Goal: Communication & Community: Answer question/provide support

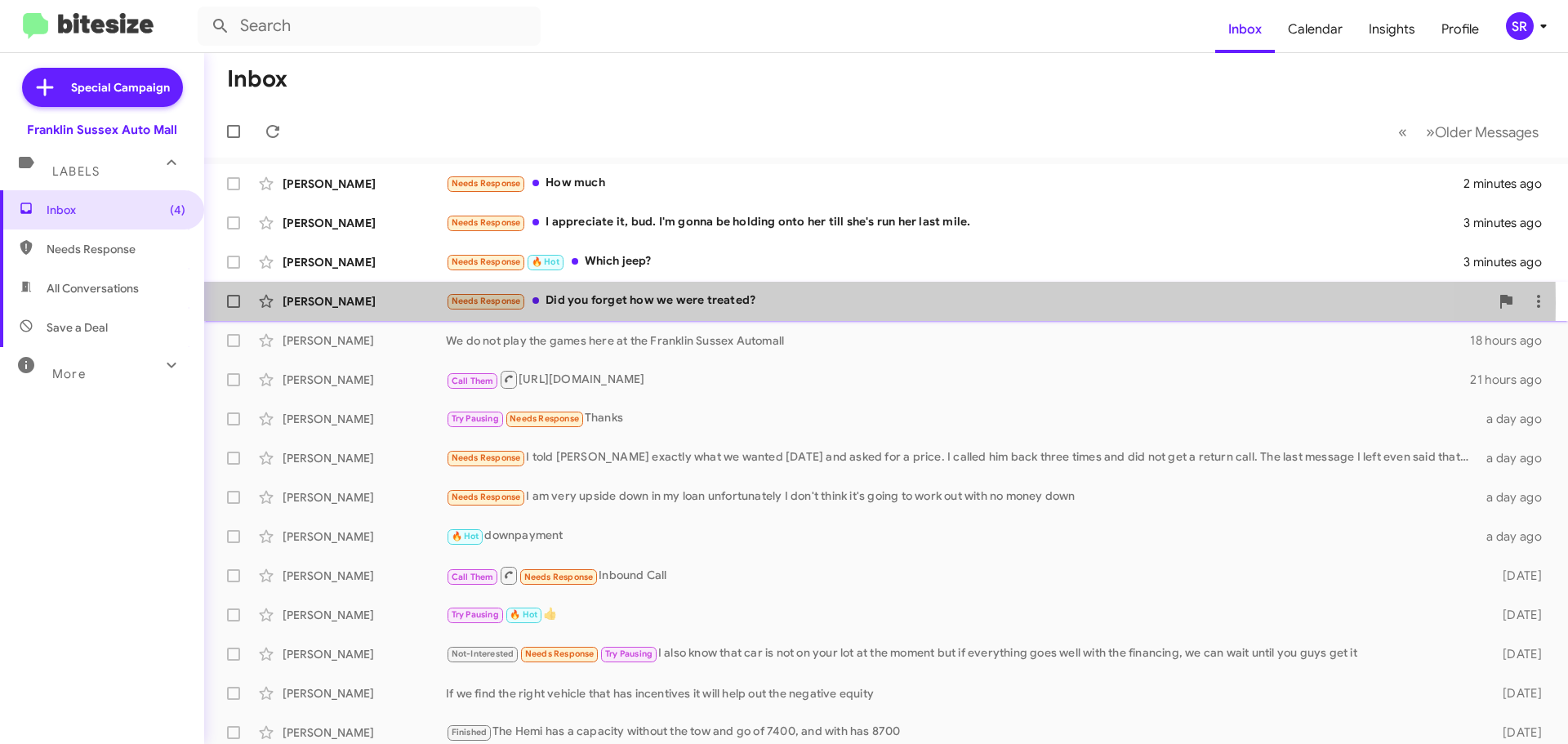
click at [571, 303] on div "Needs Response Did you forget how we were treated?" at bounding box center [967, 301] width 1044 height 19
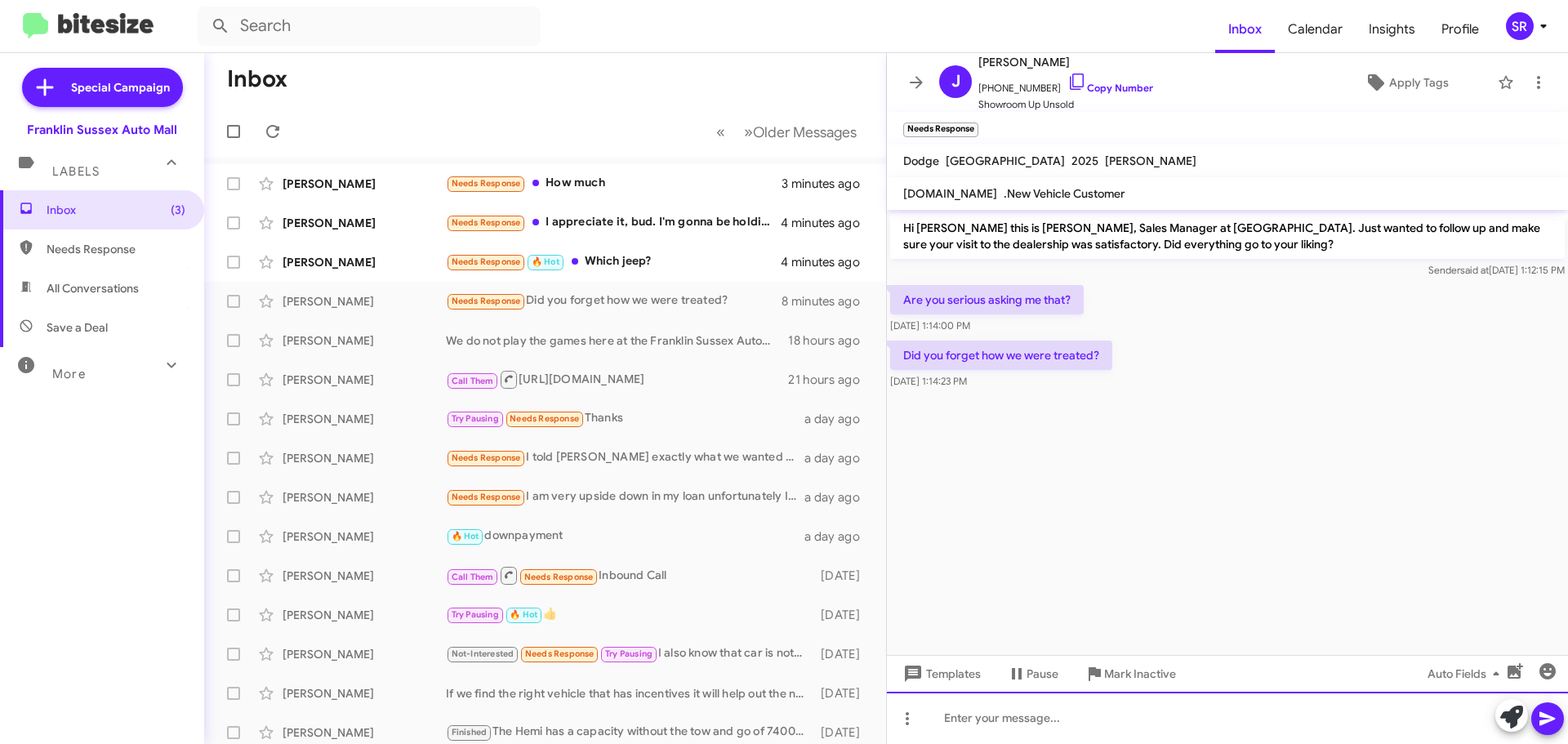
click at [1001, 716] on div at bounding box center [1228, 717] width 682 height 52
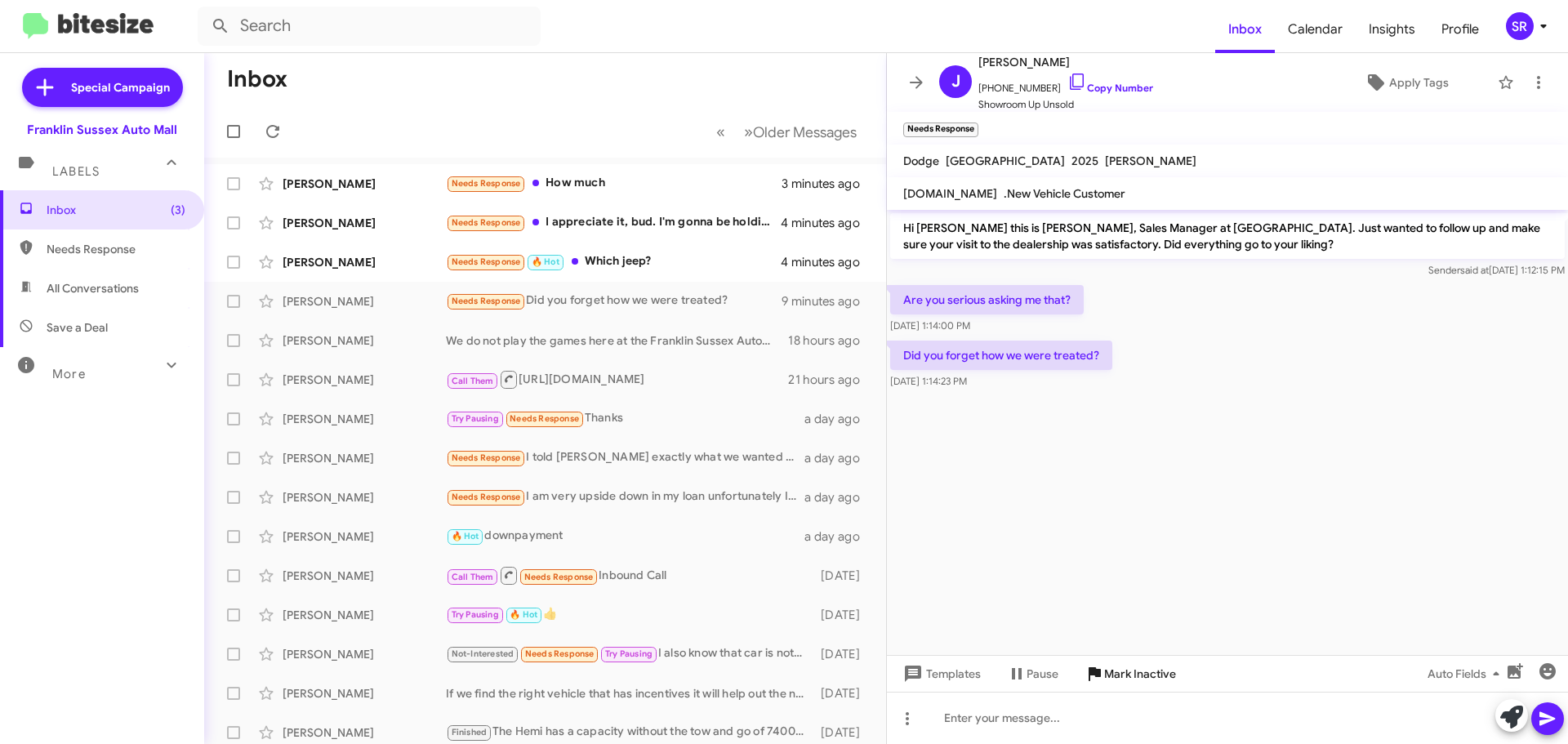
click at [1095, 665] on icon at bounding box center [1094, 674] width 20 height 20
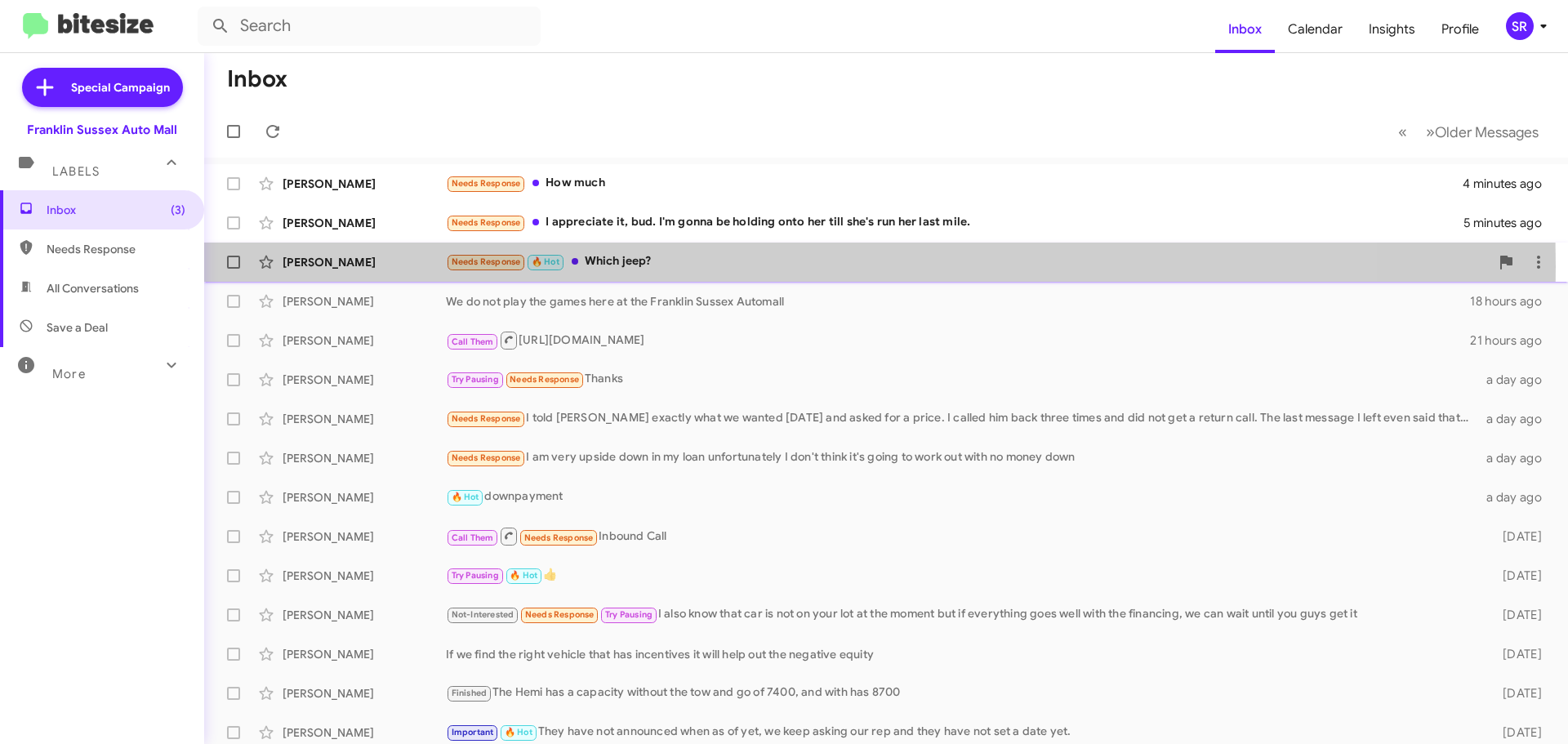
click at [635, 266] on div "Needs Response 🔥 Hot Which jeep?" at bounding box center [967, 262] width 1044 height 19
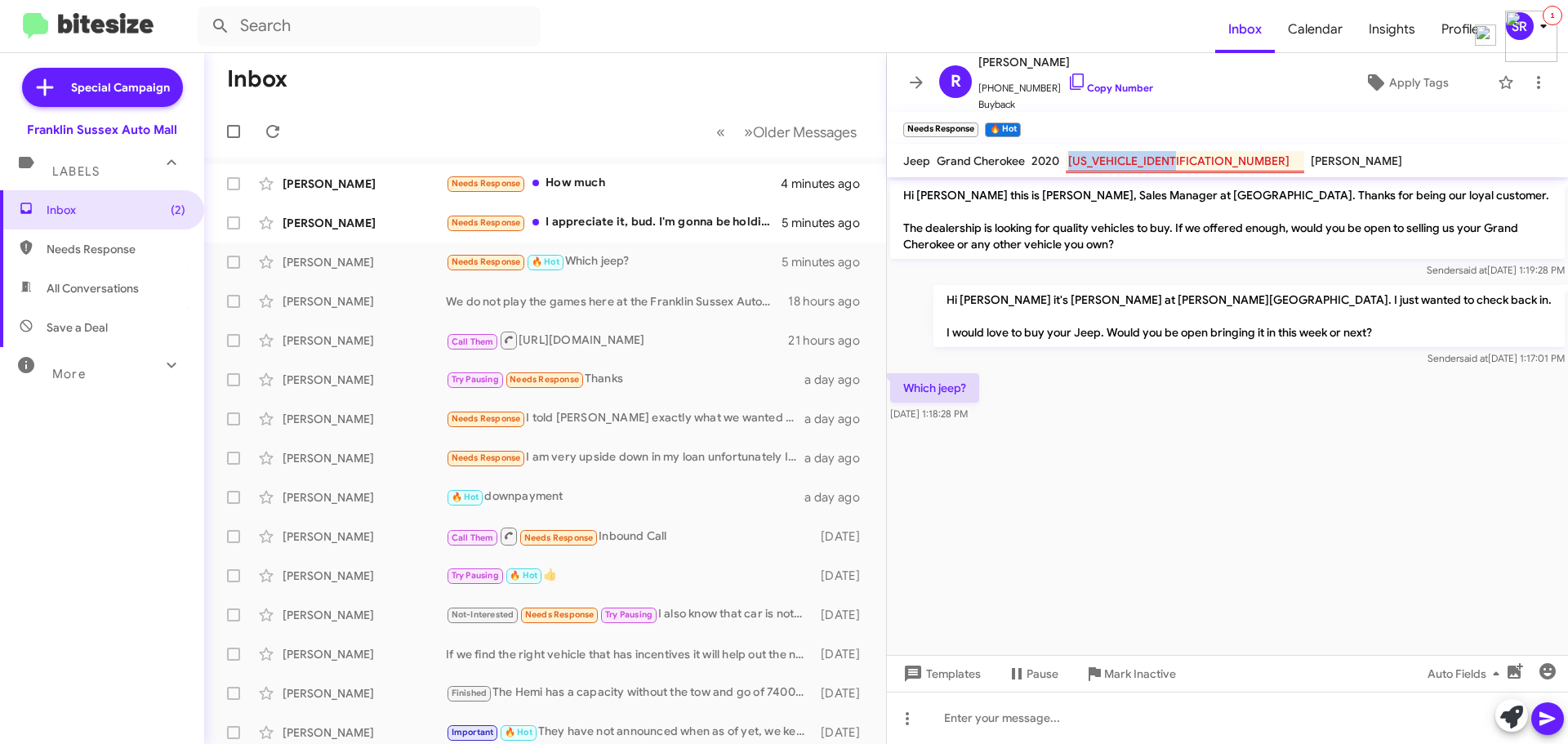
drag, startPoint x: 1188, startPoint y: 165, endPoint x: 1065, endPoint y: 163, distance: 123.0
click at [1066, 163] on mark "[US_VEHICLE_IDENTIFICATION_NUMBER]" at bounding box center [1185, 162] width 238 height 22
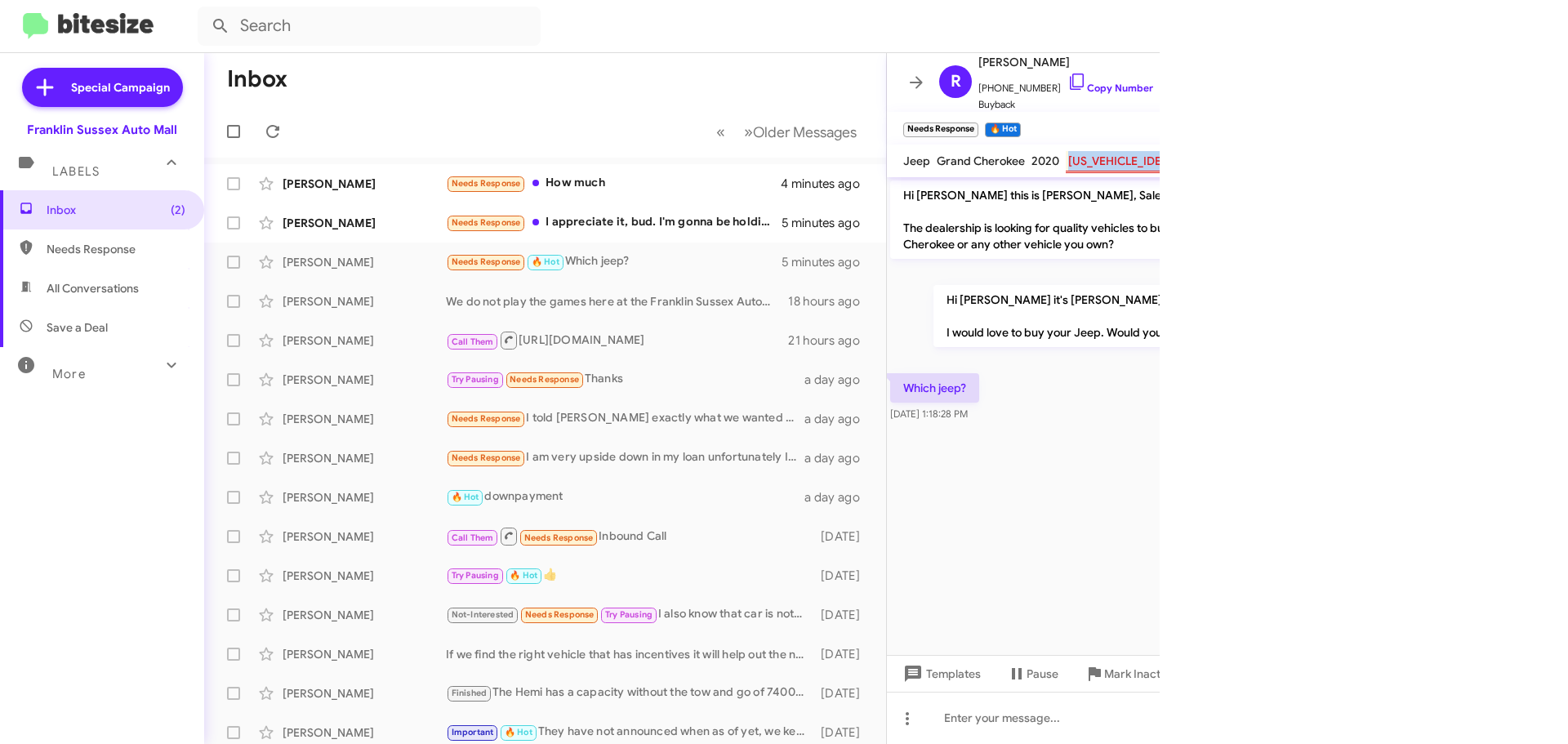
copy mark "[US_VEHICLE_IDENTIFICATION_NUMBER]"
click at [1048, 711] on div at bounding box center [1228, 717] width 682 height 52
paste div
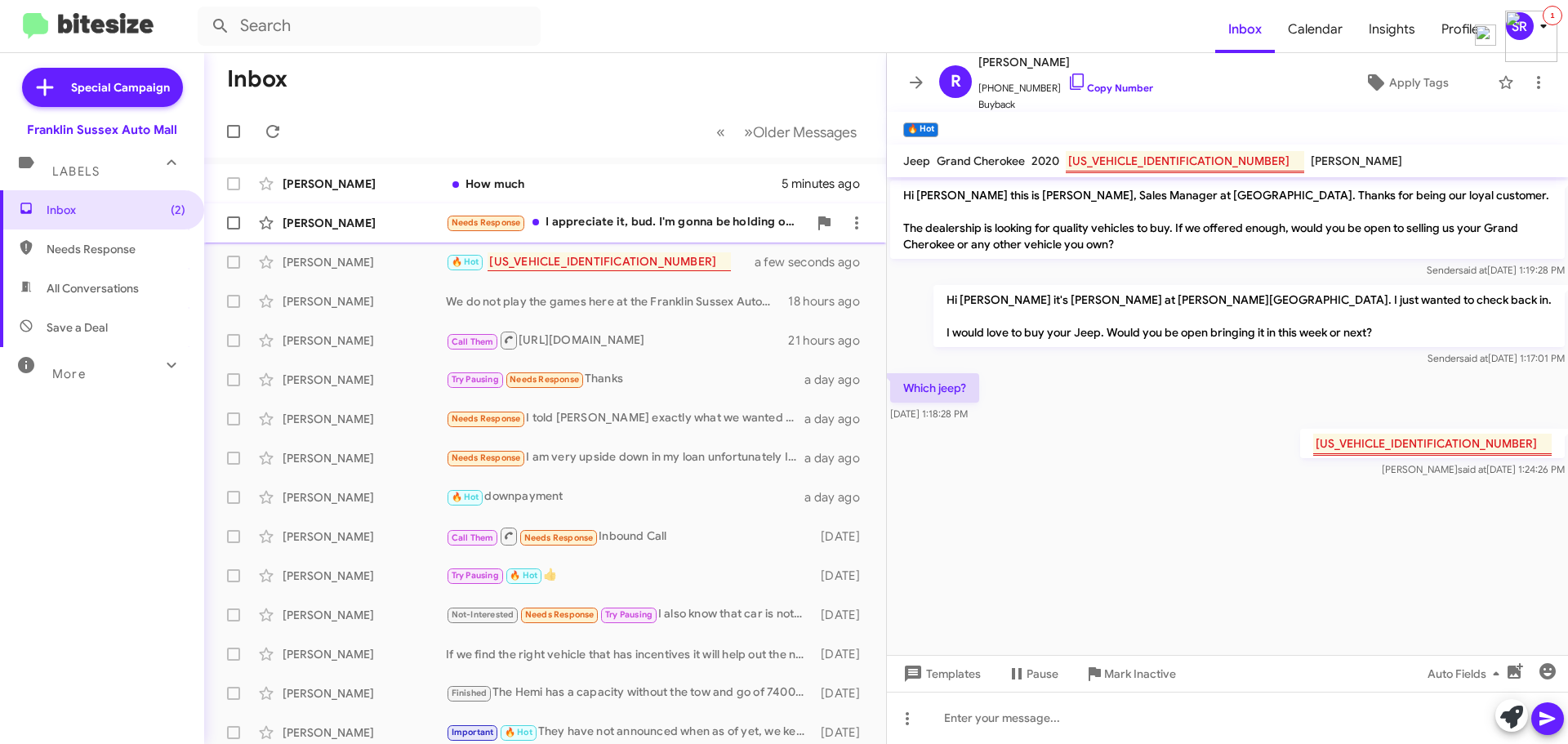
click at [647, 220] on div "Needs Response I appreciate it, bud. I'm gonna be holding onto her till she's r…" at bounding box center [627, 223] width 362 height 19
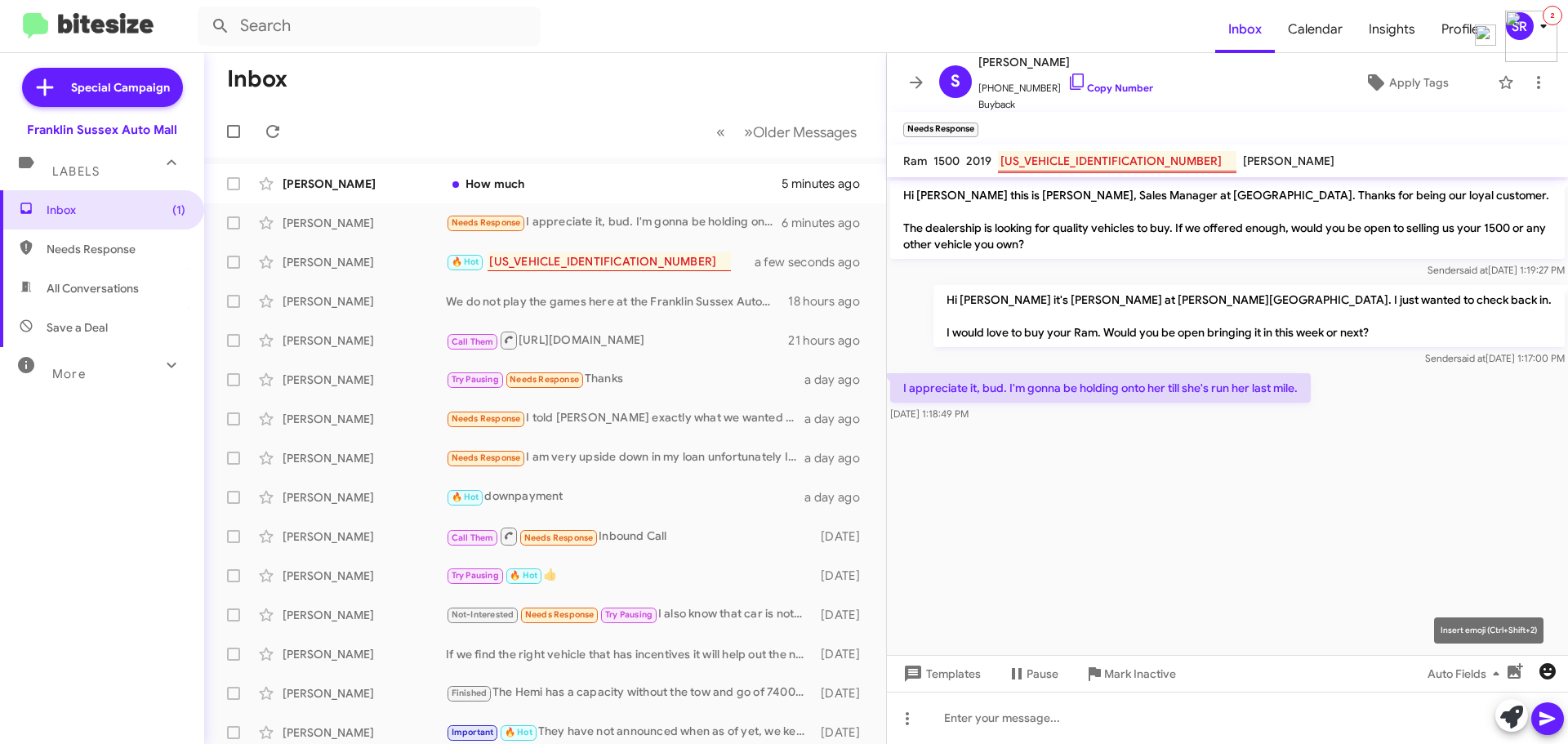
click at [1550, 675] on icon "button" at bounding box center [1548, 671] width 20 height 20
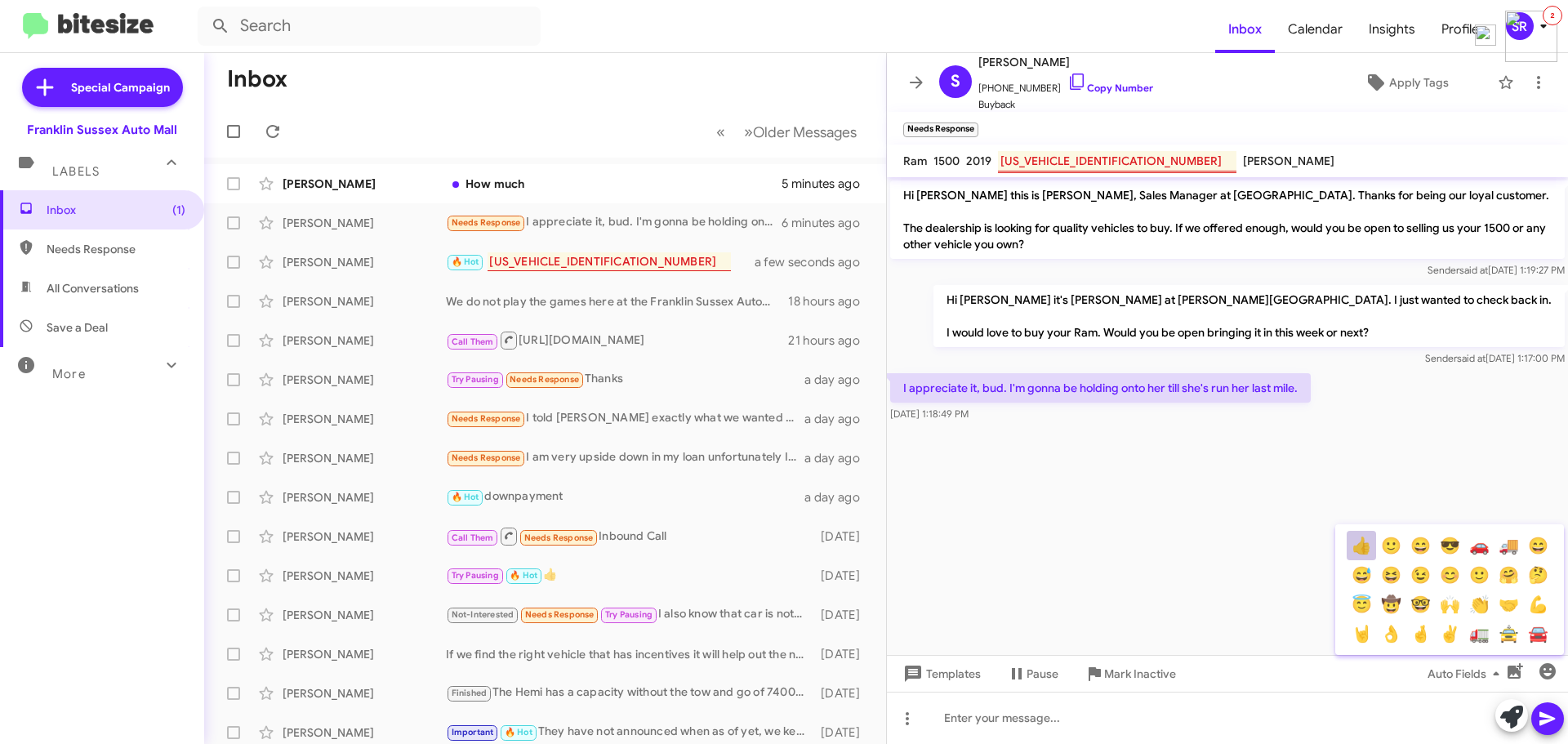
click at [1359, 547] on button "👍" at bounding box center [1361, 545] width 30 height 30
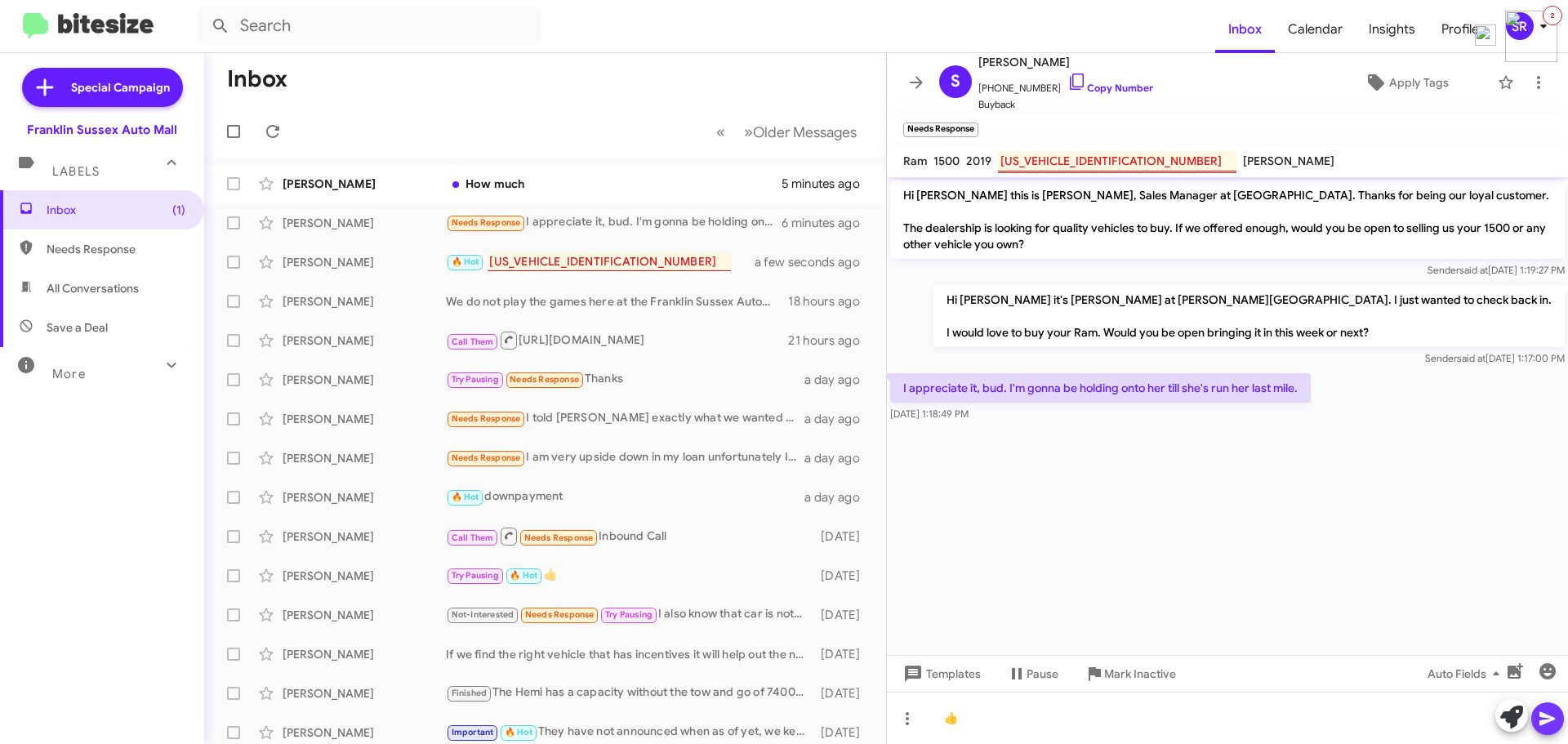
click at [1544, 712] on icon at bounding box center [1548, 718] width 20 height 20
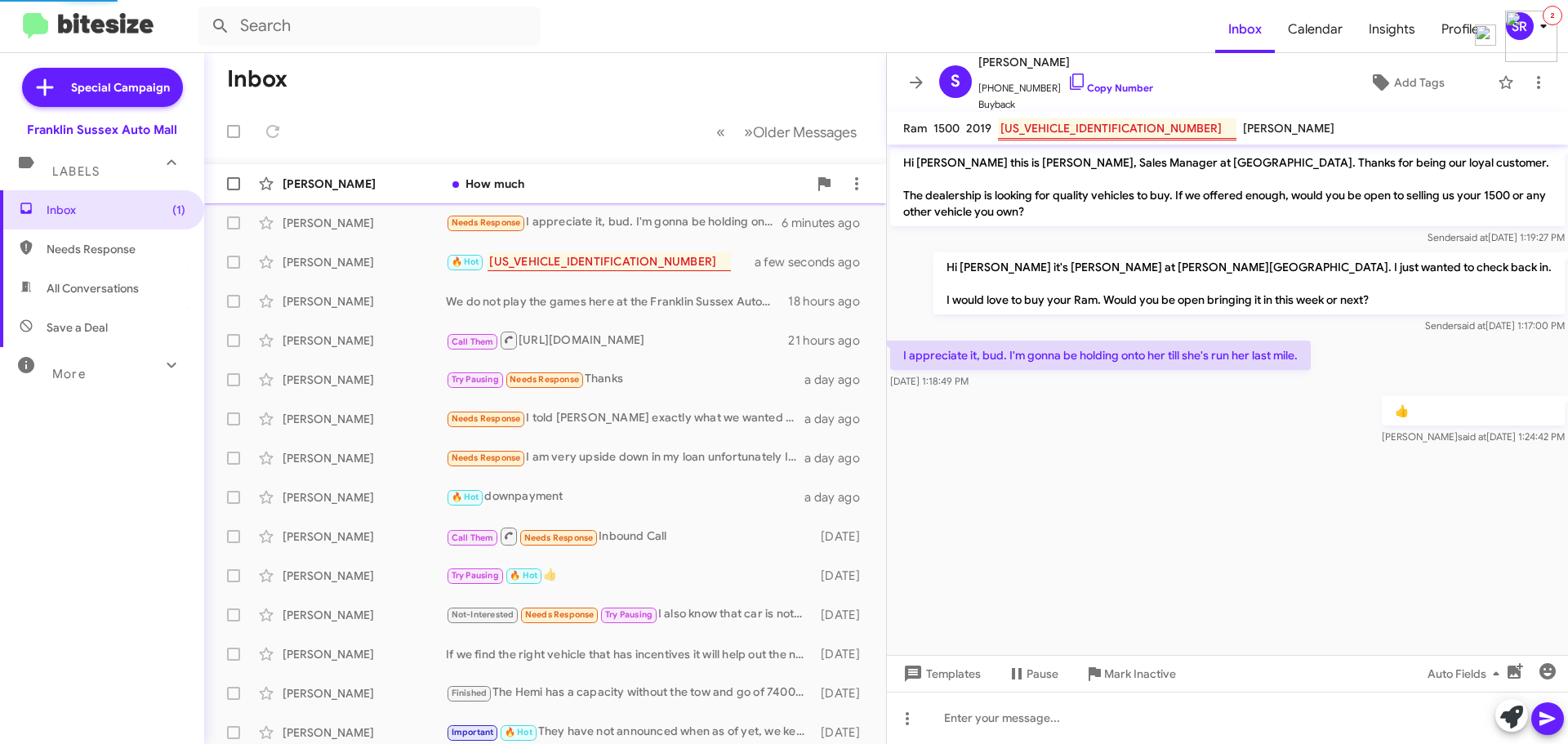
click at [594, 191] on div "How much" at bounding box center [627, 183] width 362 height 16
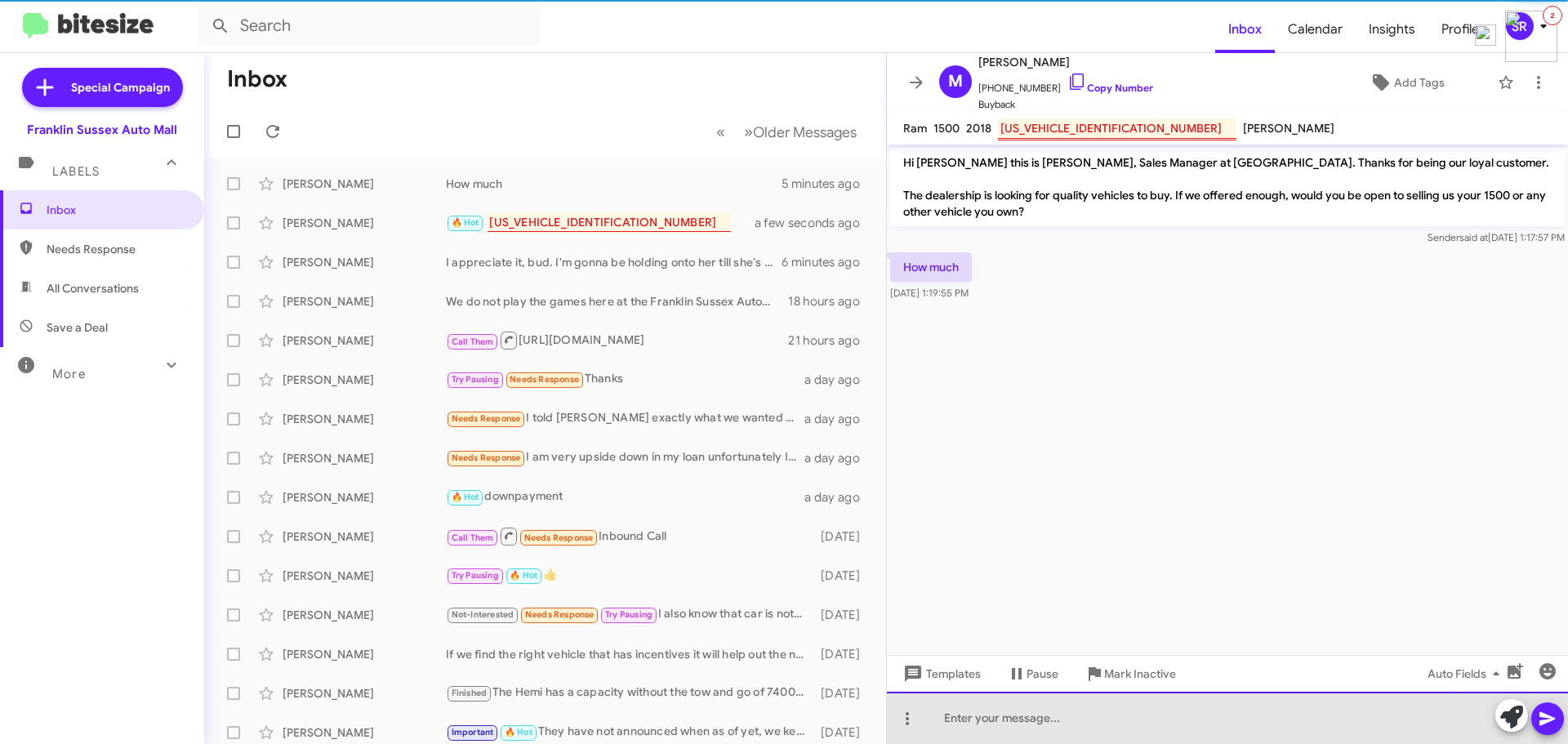
drag, startPoint x: 995, startPoint y: 716, endPoint x: 1002, endPoint y: 702, distance: 15.7
click at [1000, 716] on div at bounding box center [1228, 717] width 682 height 52
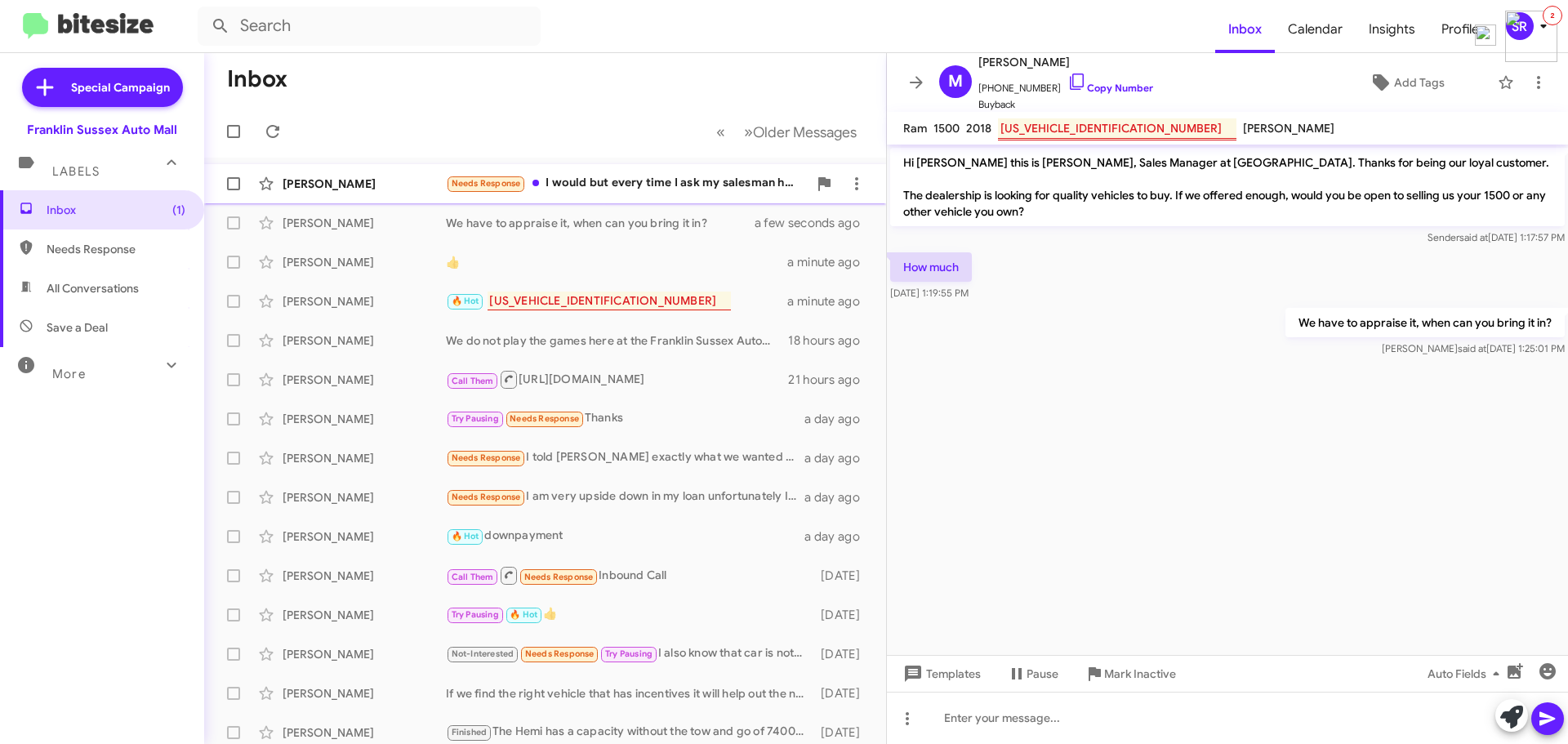
click at [591, 180] on div "Needs Response I would but every time I ask my salesman he tells me that I am u…" at bounding box center [627, 184] width 362 height 19
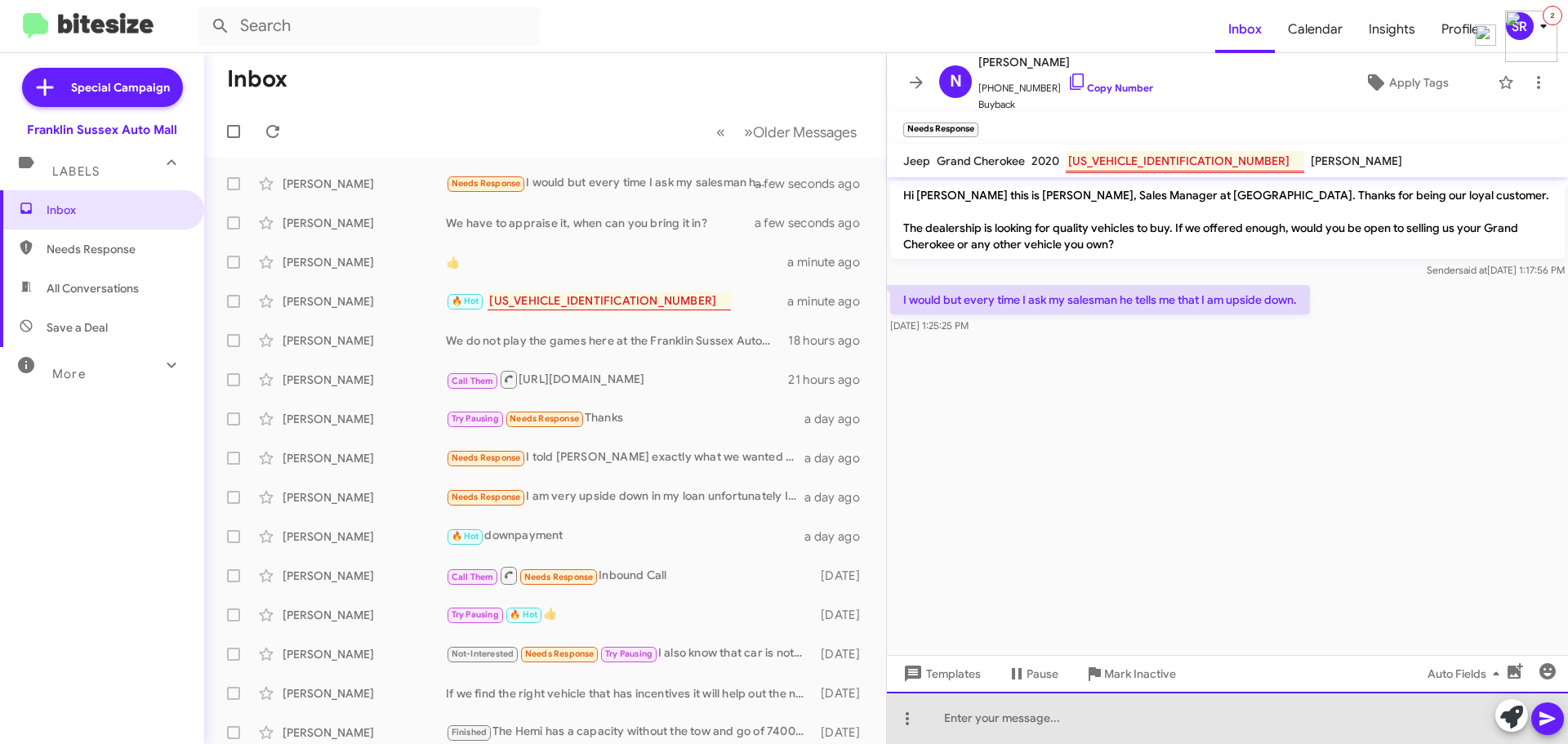
click at [1128, 706] on div at bounding box center [1228, 717] width 682 height 52
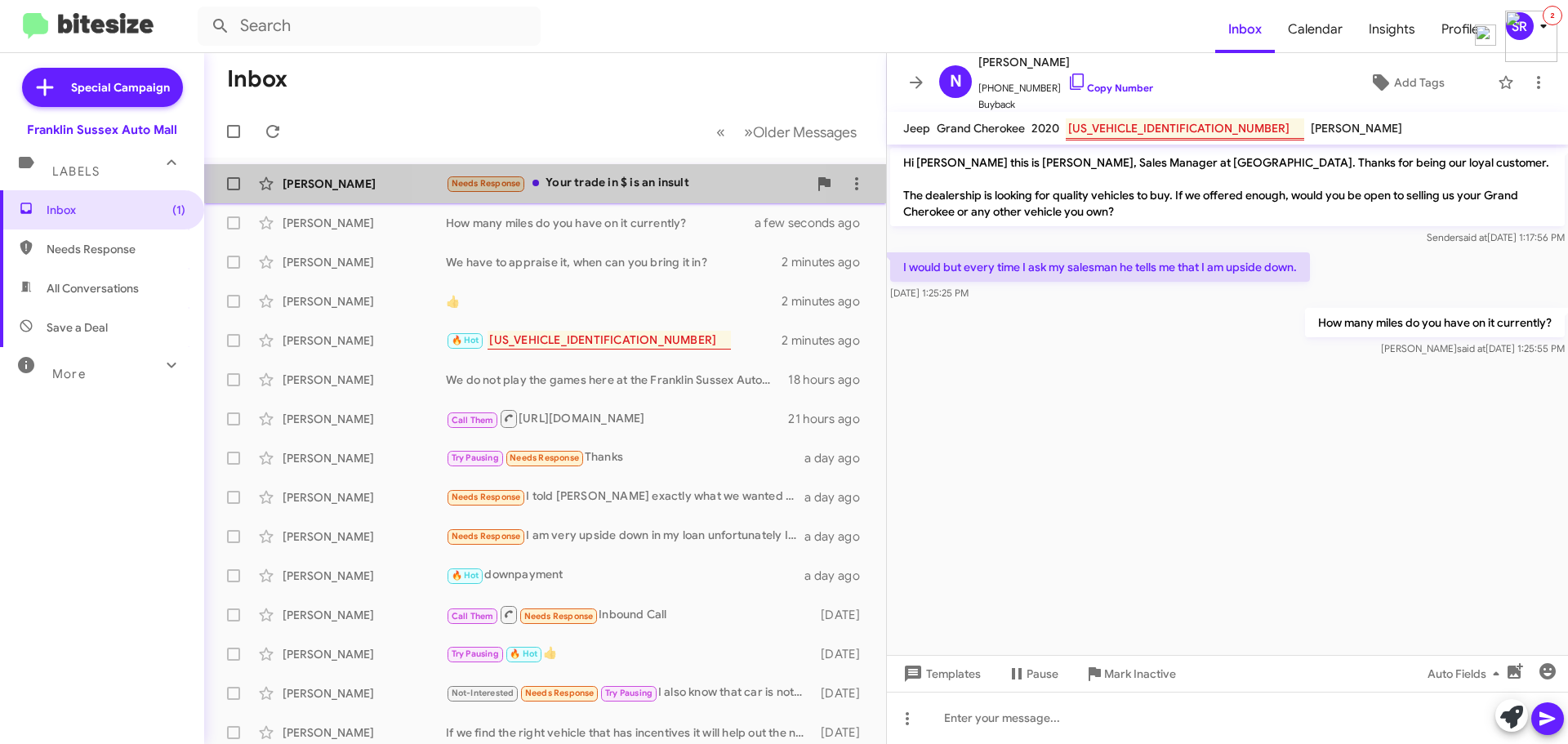
click at [641, 176] on div "Needs Response Your trade in $ is an insult" at bounding box center [627, 184] width 362 height 19
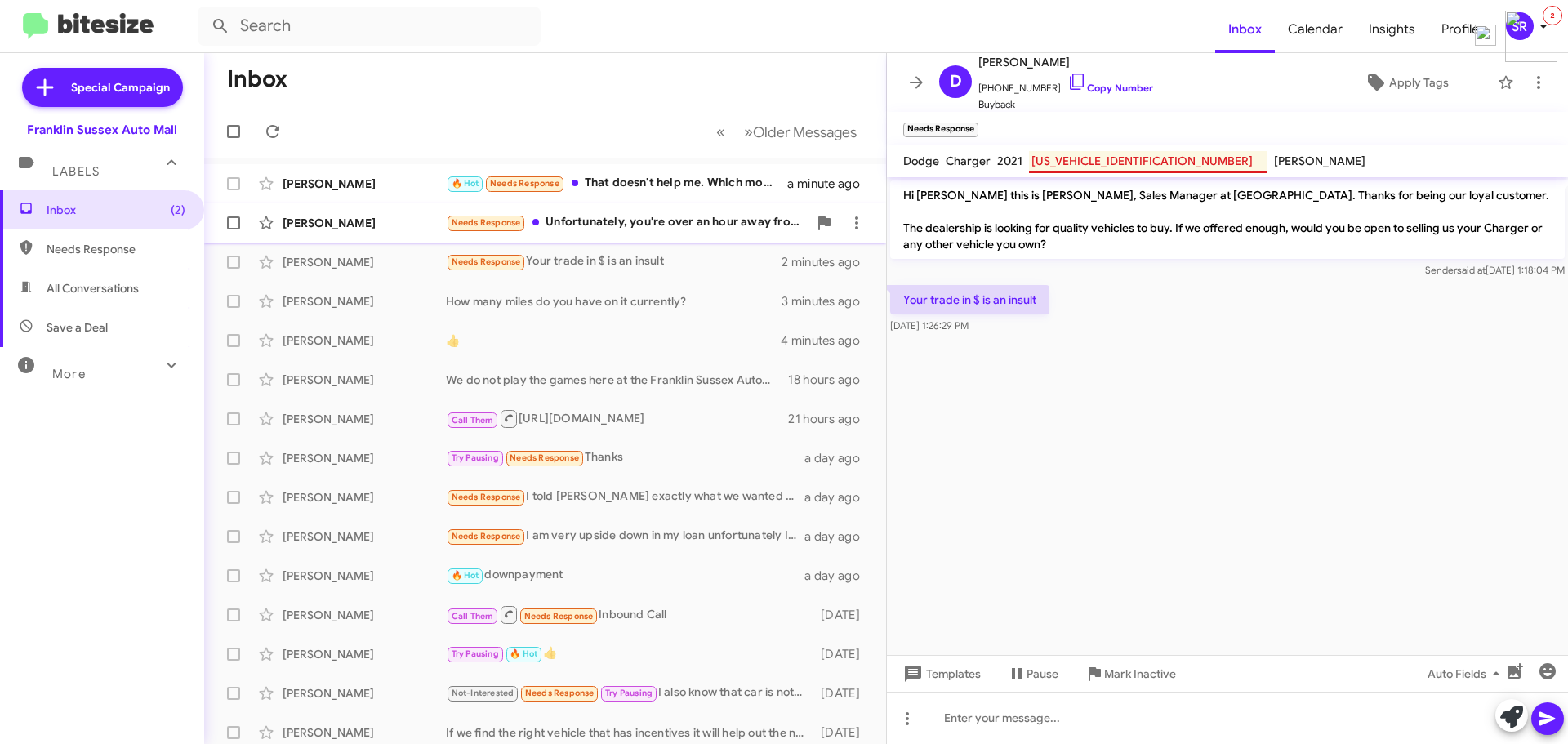
click at [603, 217] on div "Needs Response Unfortunately, you're over an hour away from me so I won't be br…" at bounding box center [627, 223] width 362 height 19
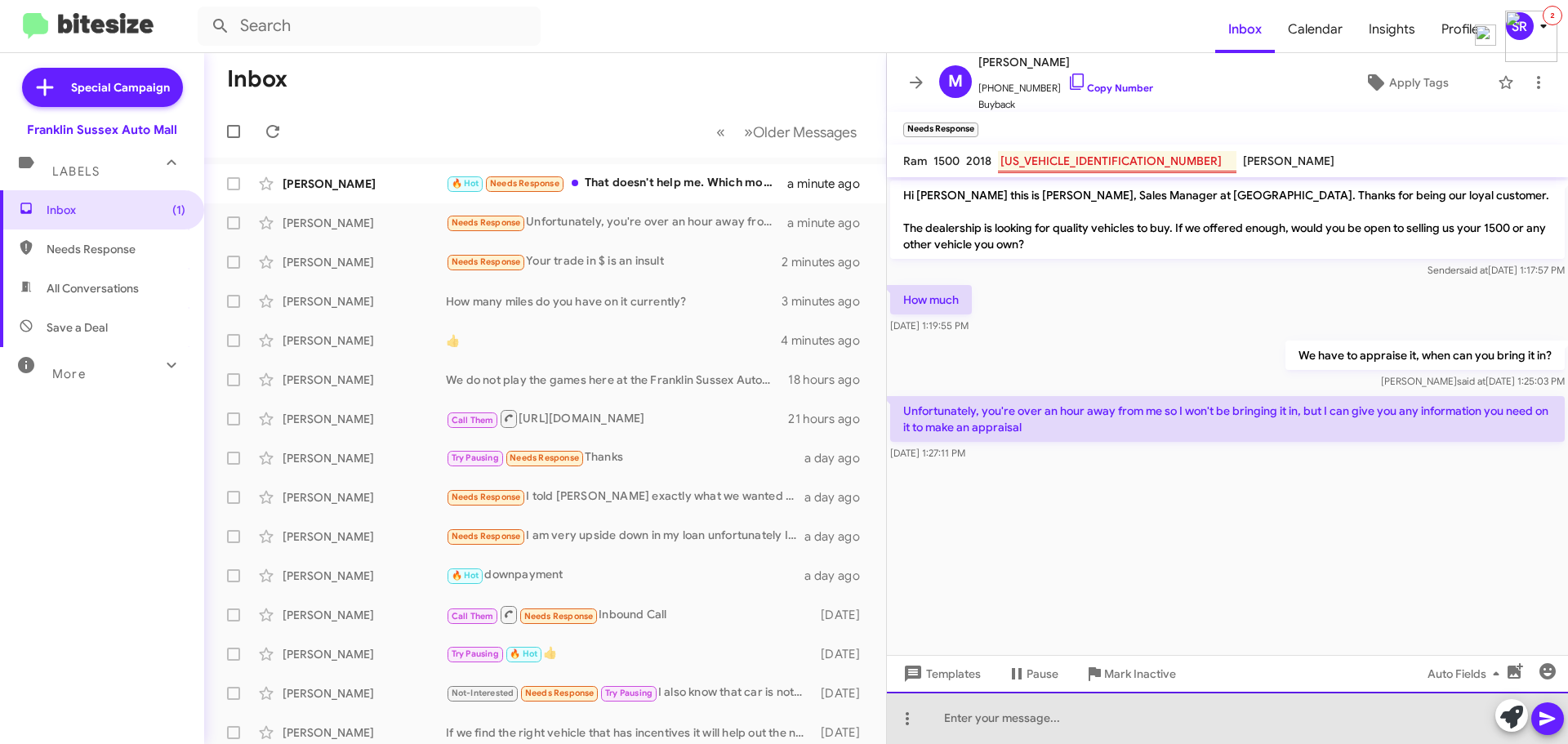
click at [972, 720] on div at bounding box center [1228, 717] width 682 height 52
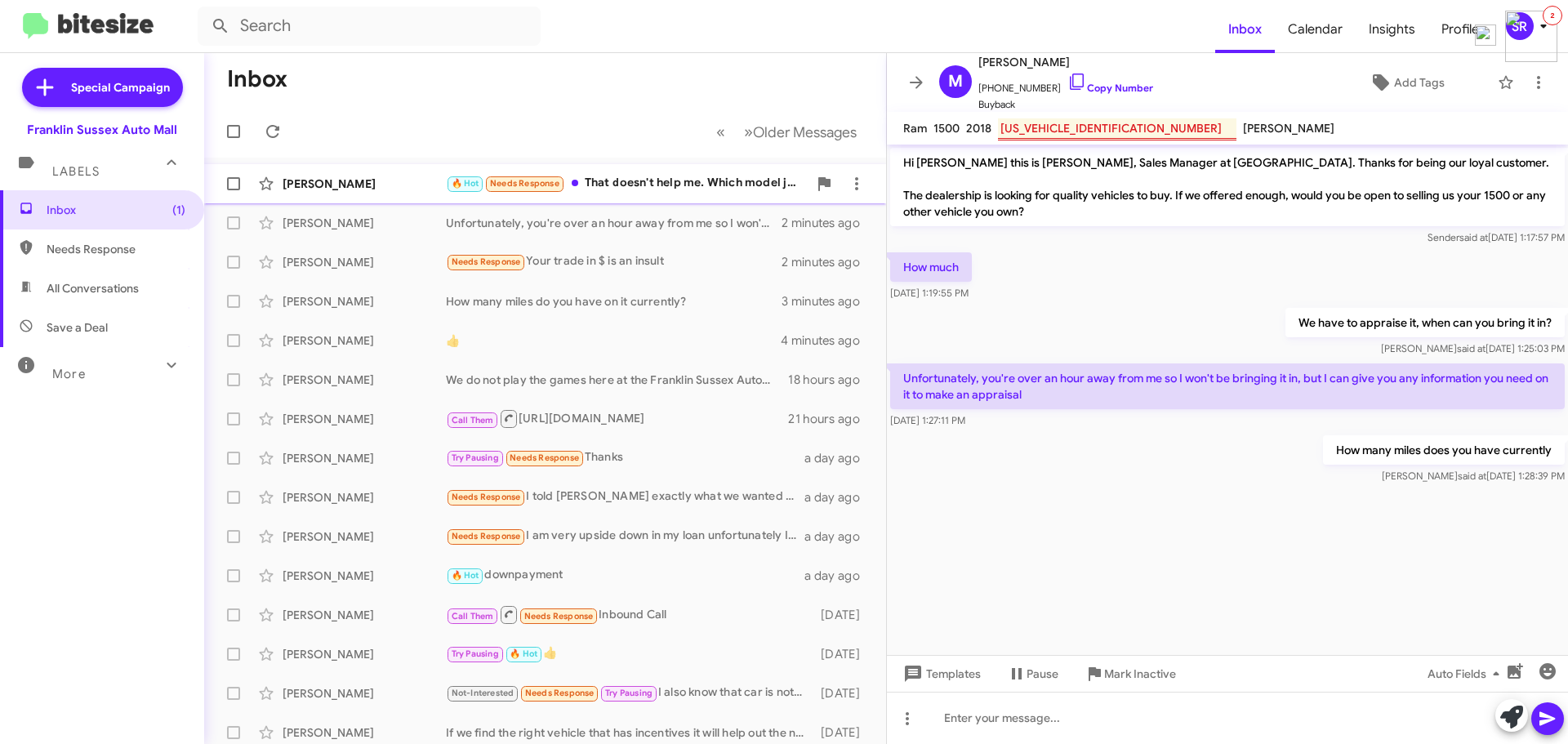
click at [646, 177] on div "🔥 Hot Needs Response That doesn't help me. Which model jeep [US_VEHICLE_IDENTIF…" at bounding box center [627, 184] width 362 height 19
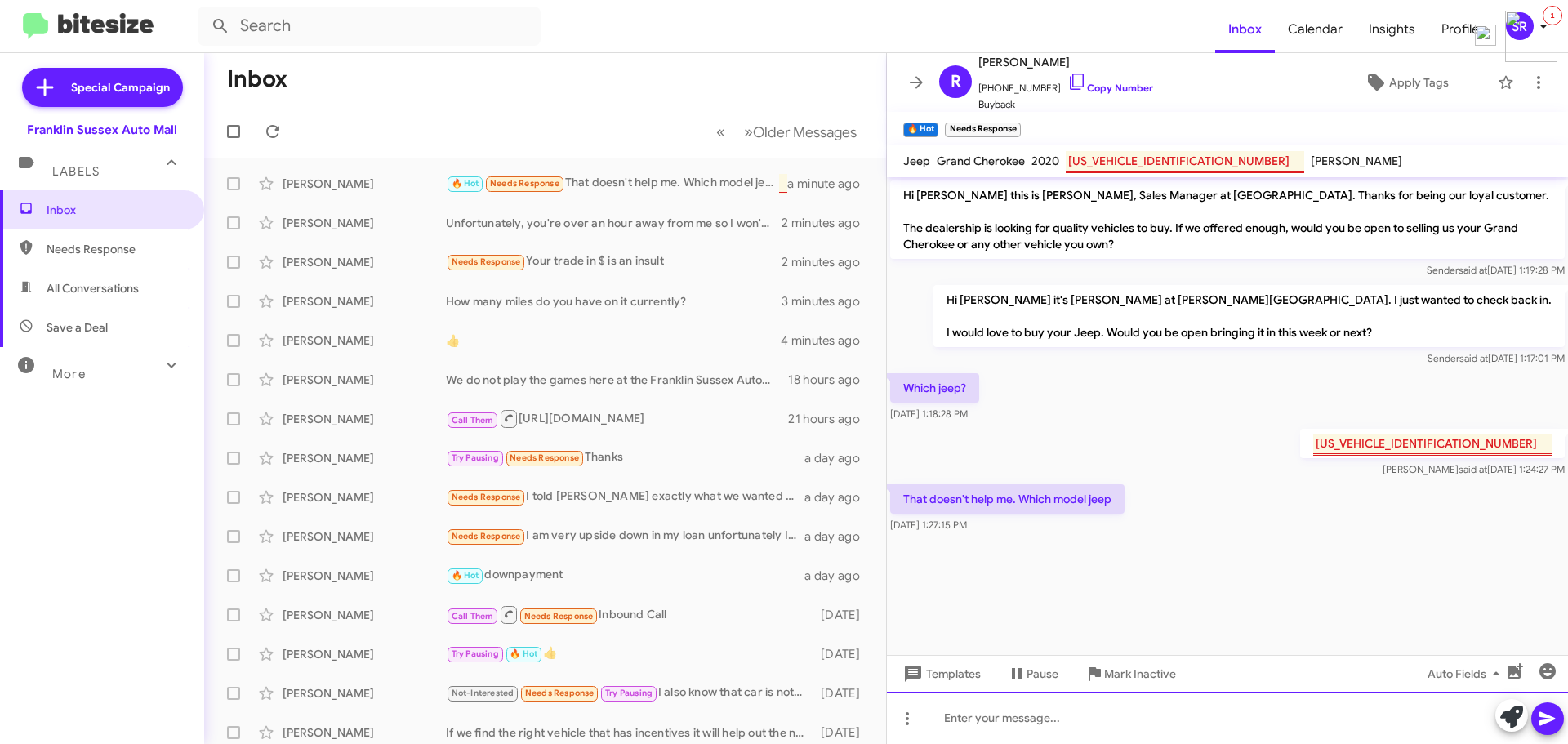
click at [1021, 727] on div at bounding box center [1228, 717] width 682 height 52
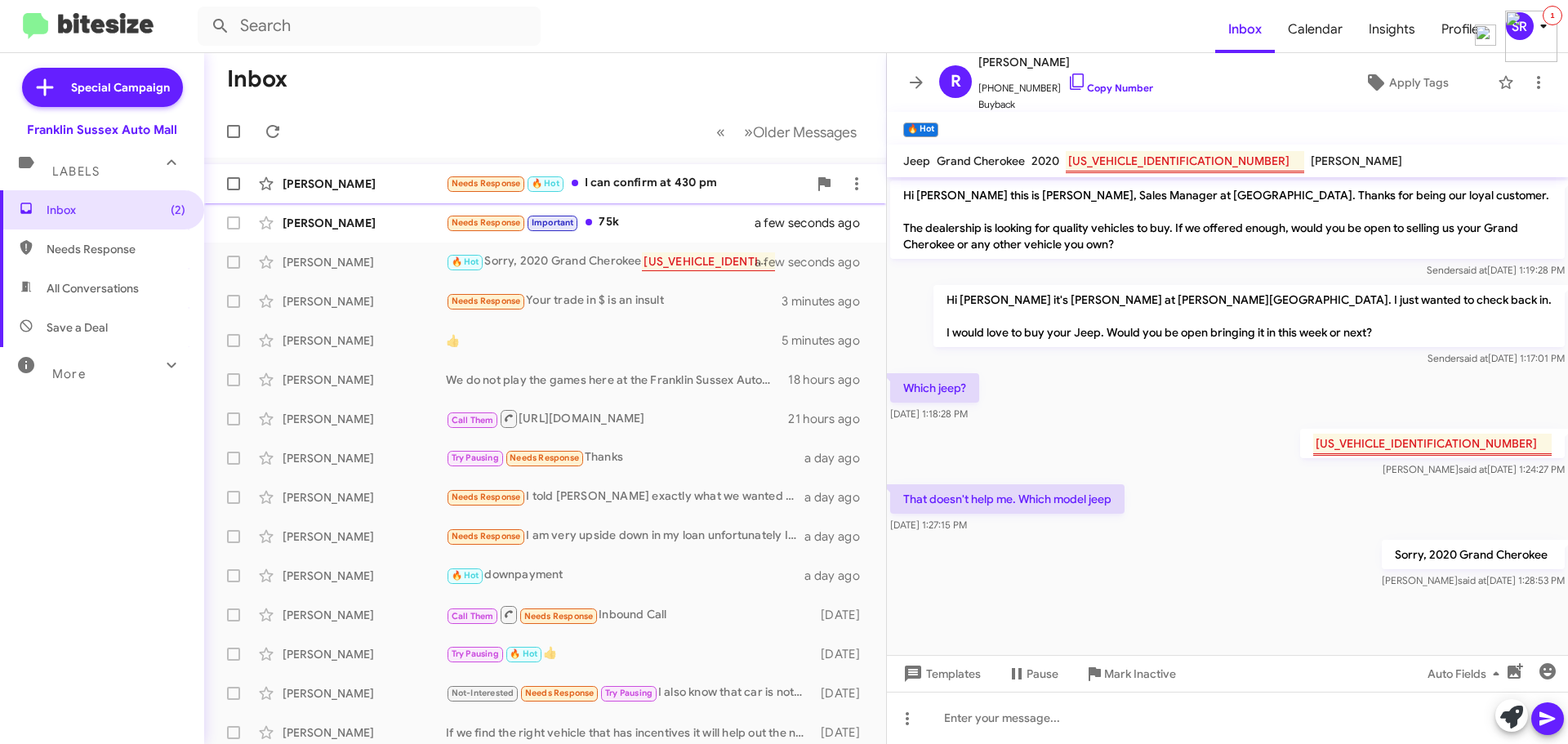
click at [648, 187] on div "Needs Response 🔥 Hot I can confirm at 430 pm" at bounding box center [627, 184] width 362 height 19
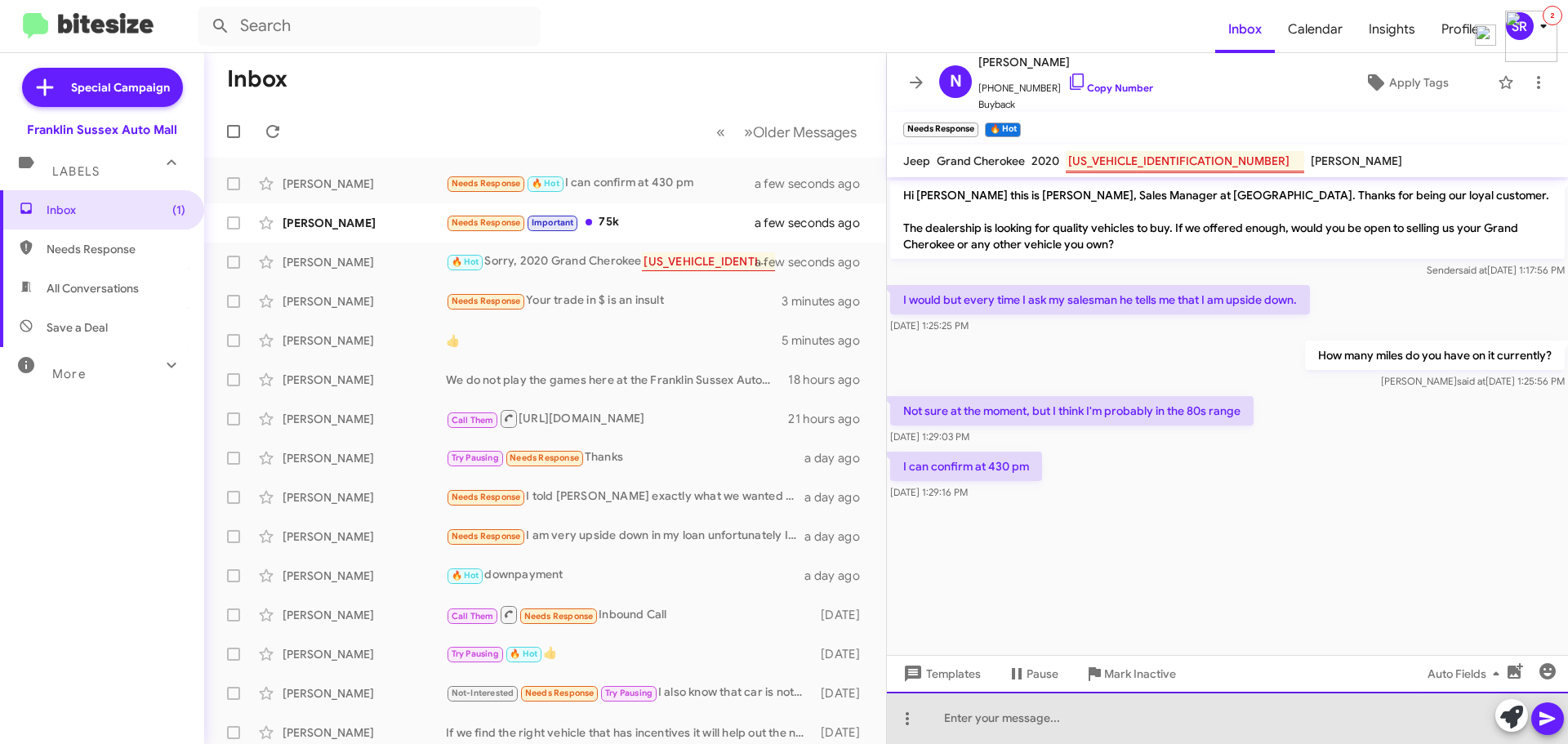
click at [977, 712] on div at bounding box center [1228, 717] width 682 height 52
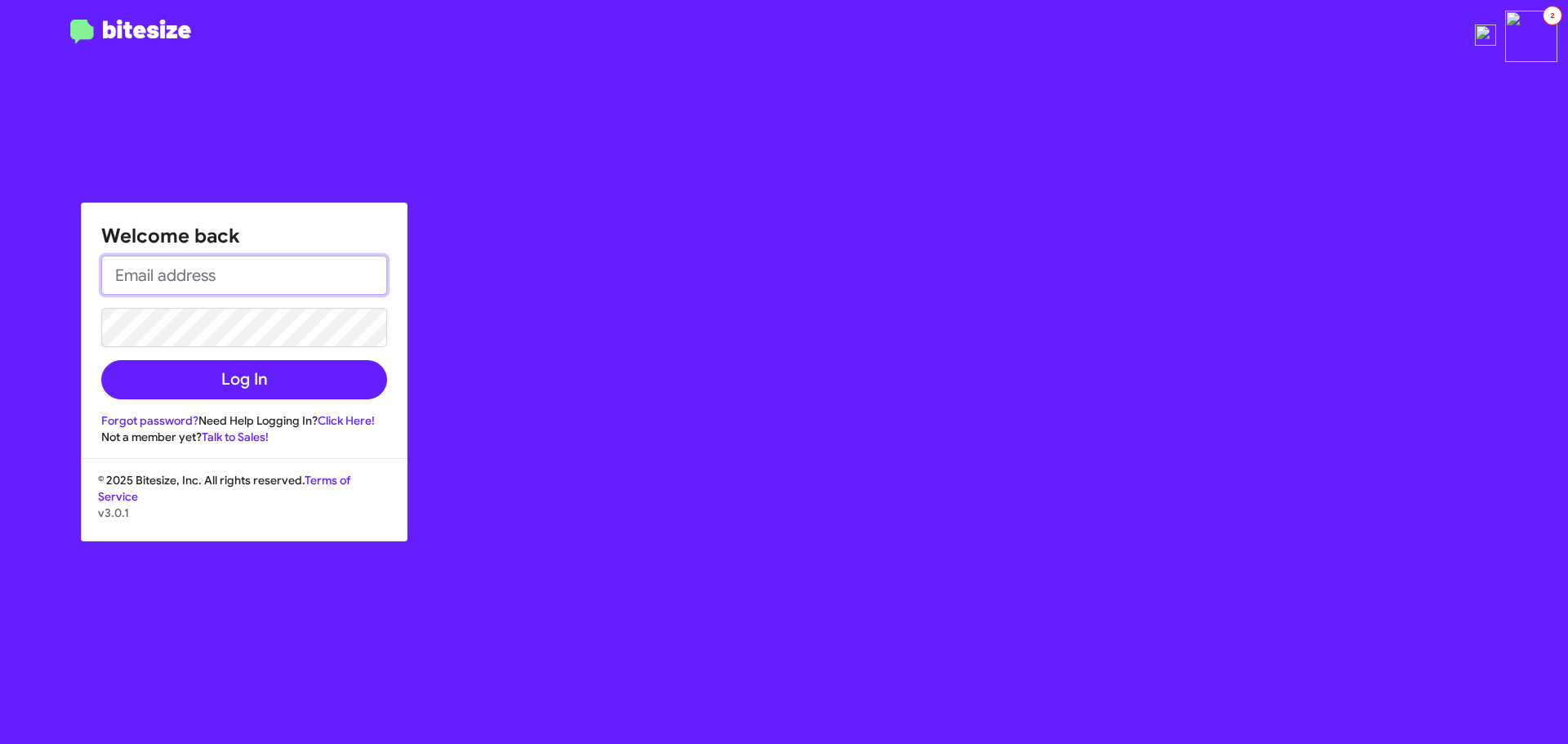
type input "[EMAIL_ADDRESS][DOMAIN_NAME]"
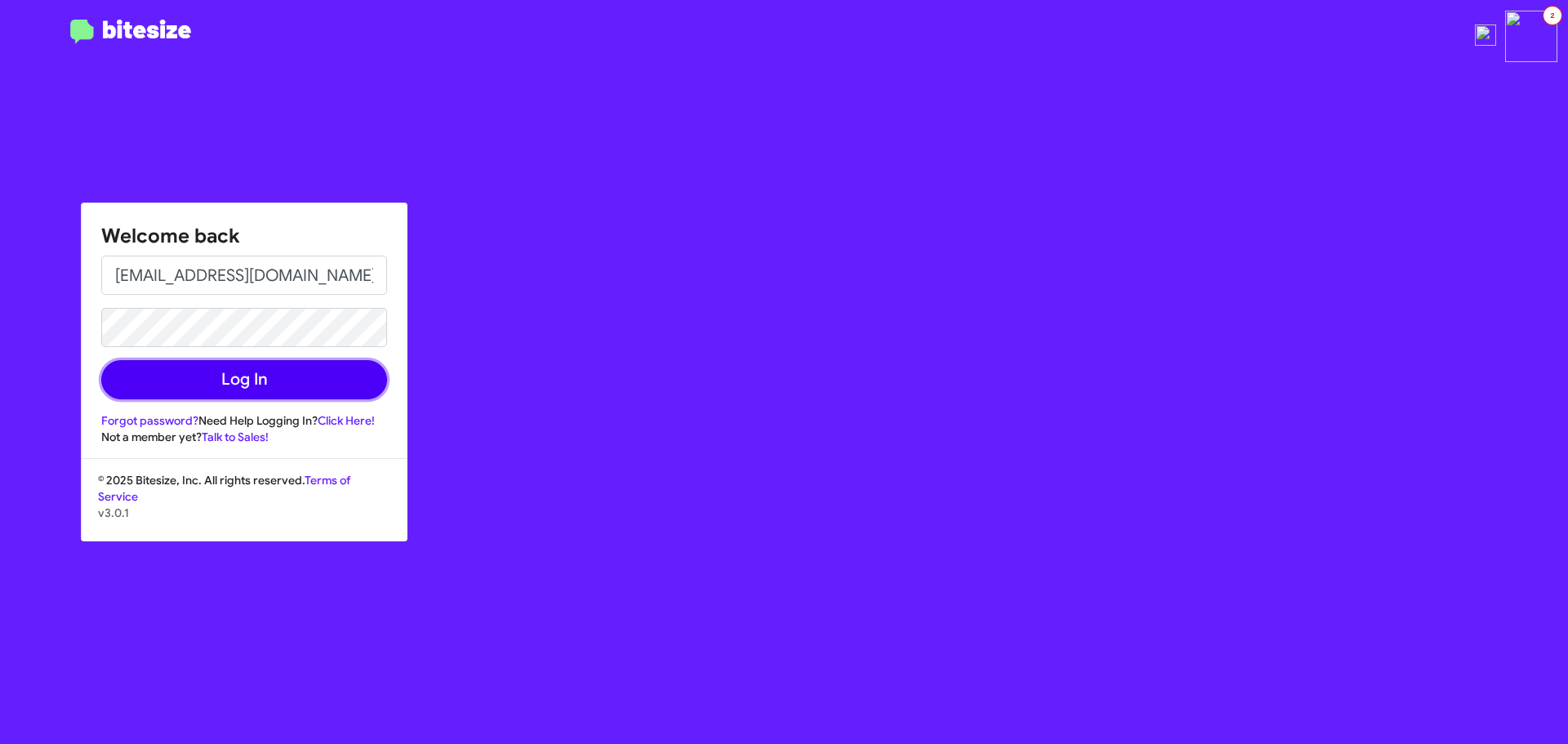
click at [235, 376] on button "Log In" at bounding box center [244, 379] width 286 height 39
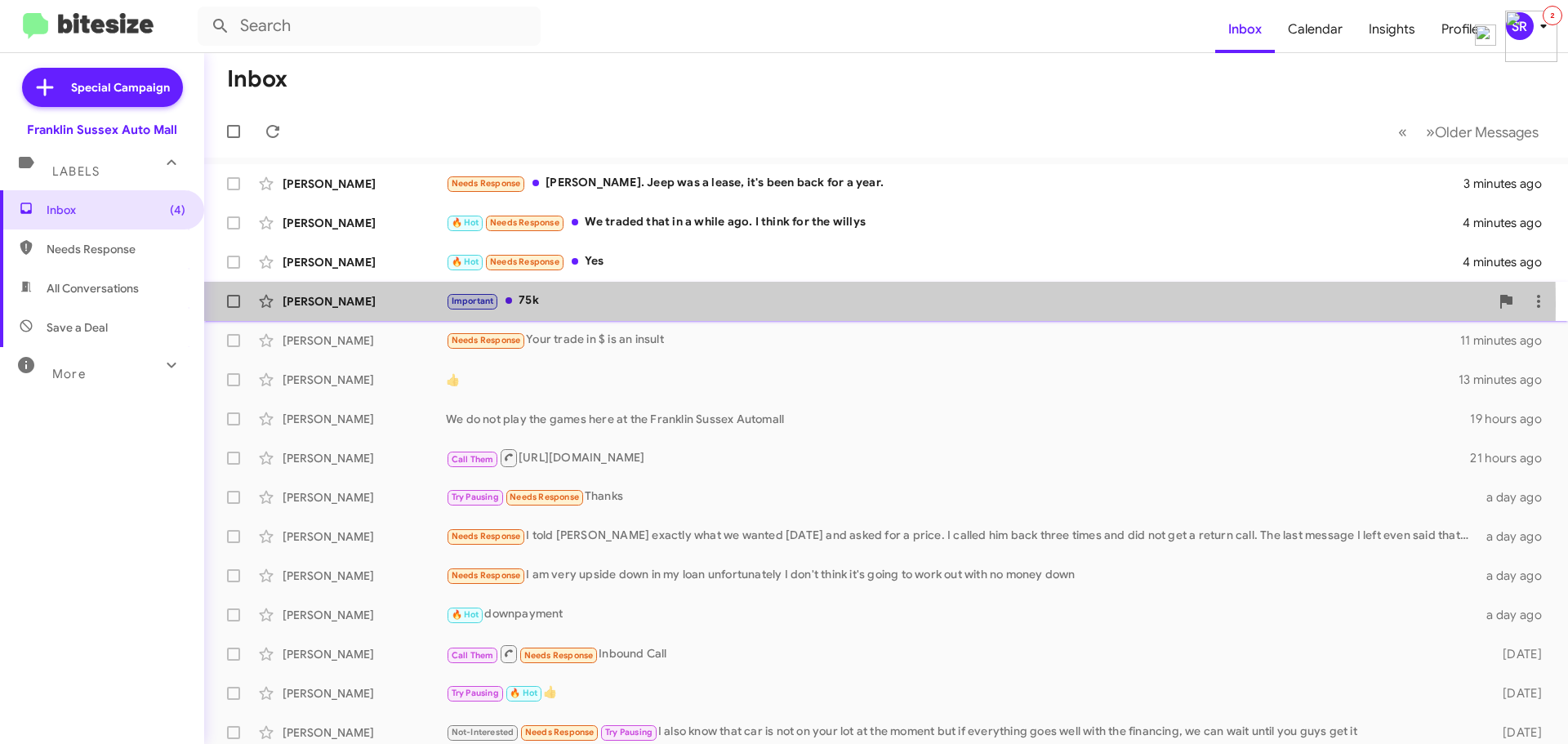
click at [534, 302] on div "Important 75k" at bounding box center [967, 301] width 1044 height 19
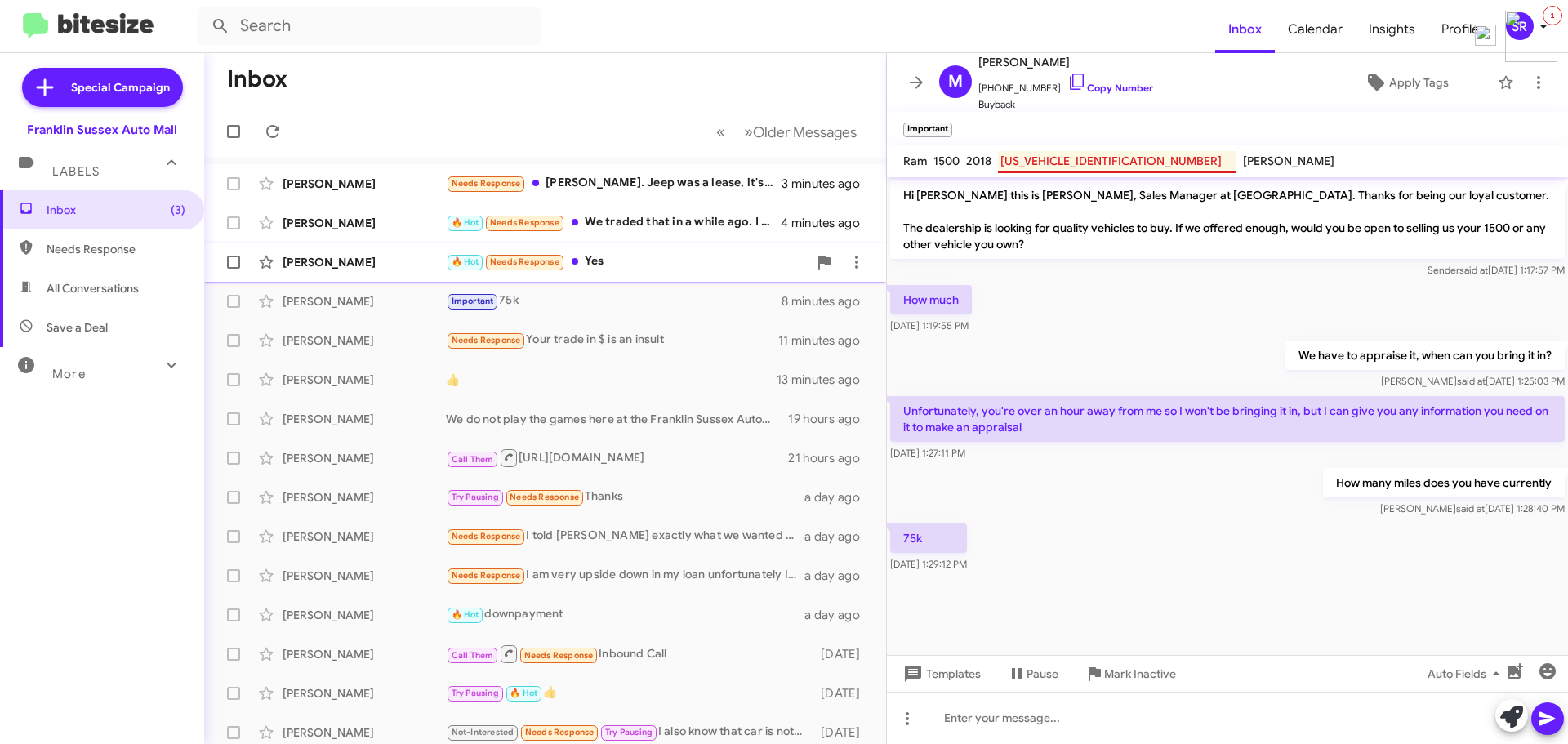
click at [644, 252] on div "🔥 Hot Needs Response Yes" at bounding box center [627, 262] width 362 height 19
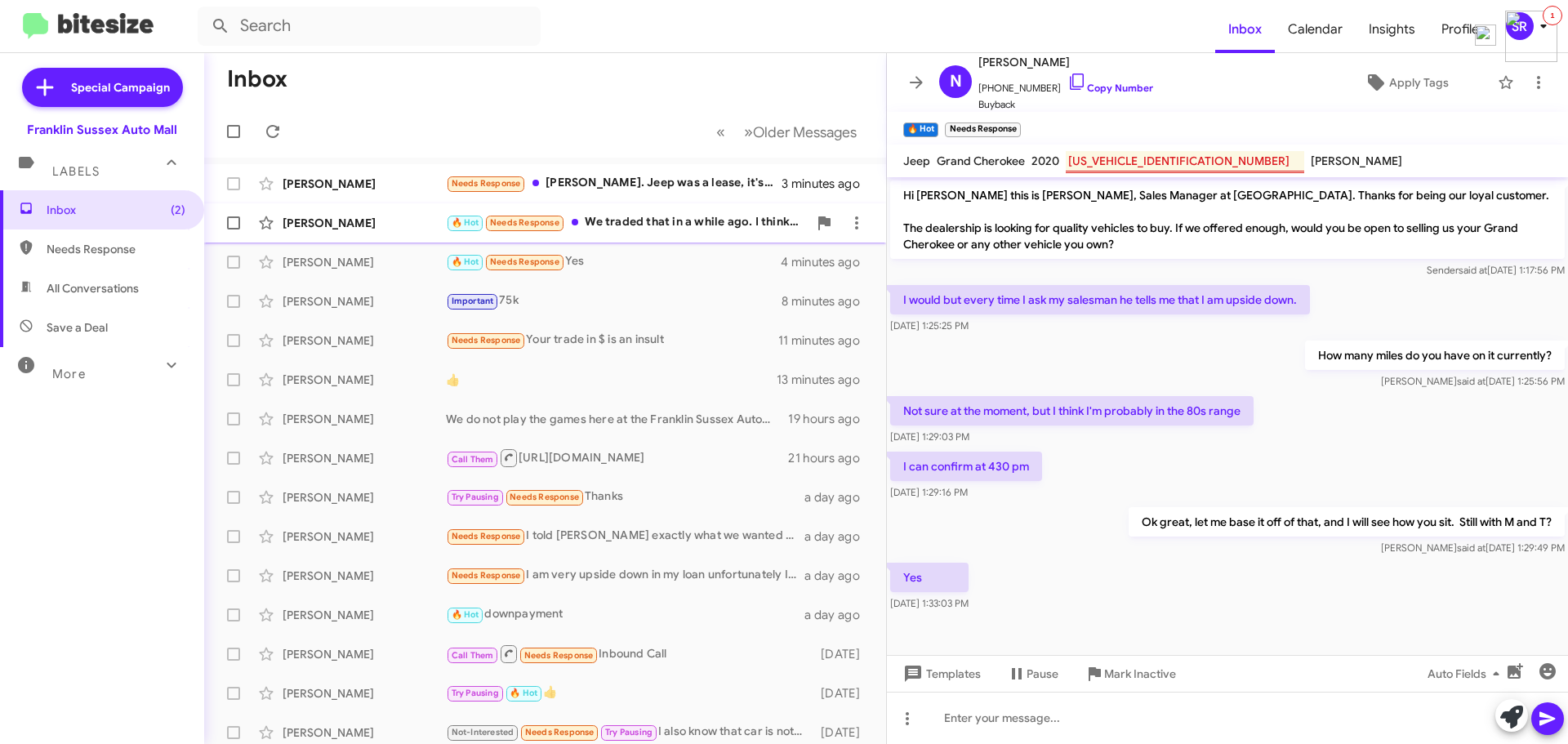
click at [645, 225] on div "🔥 Hot Needs Response We traded that in a while ago. I think for the willys" at bounding box center [627, 223] width 362 height 19
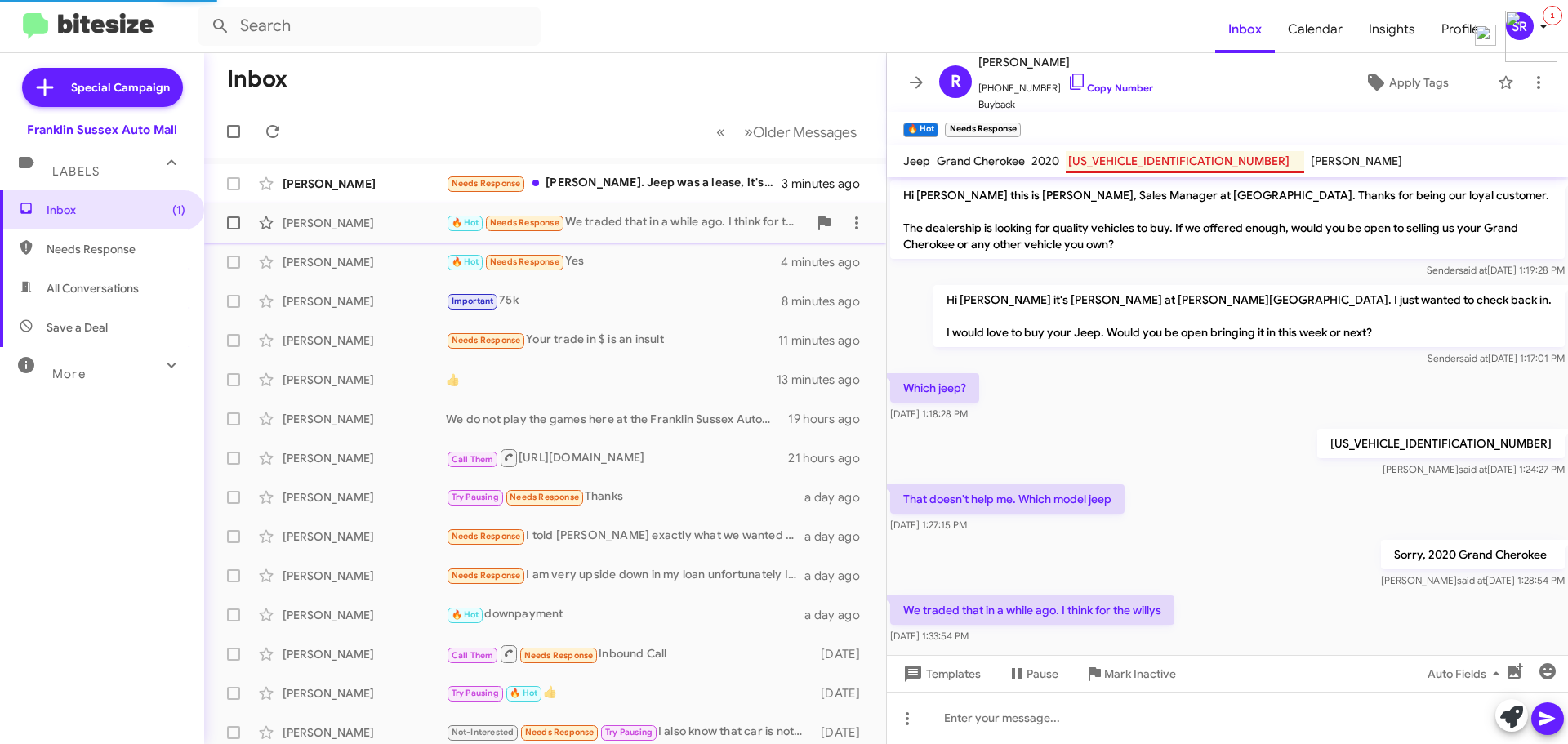
scroll to position [21, 0]
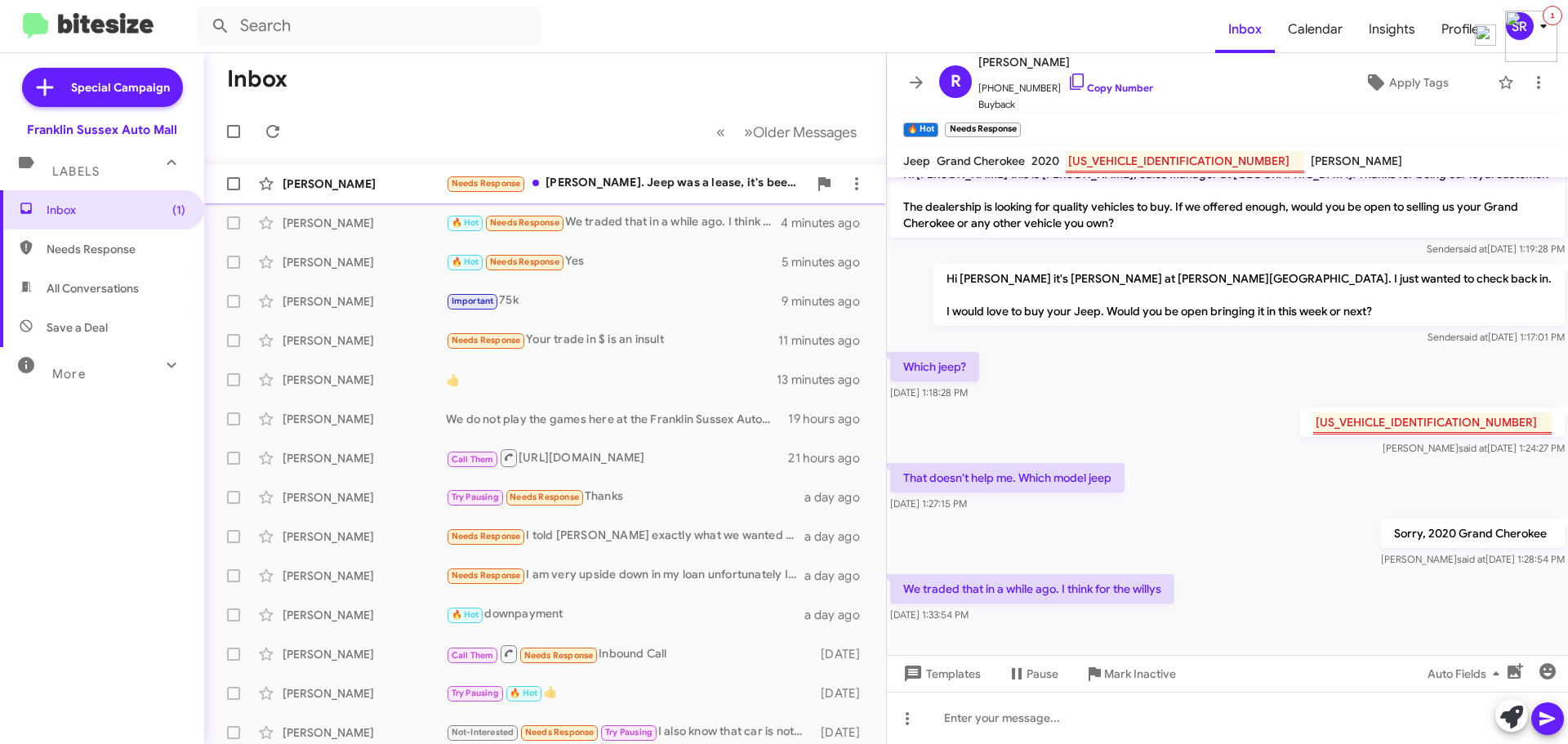
click at [680, 185] on div "Needs Response [PERSON_NAME]. Jeep was a lease, it's been back for a year." at bounding box center [627, 184] width 362 height 19
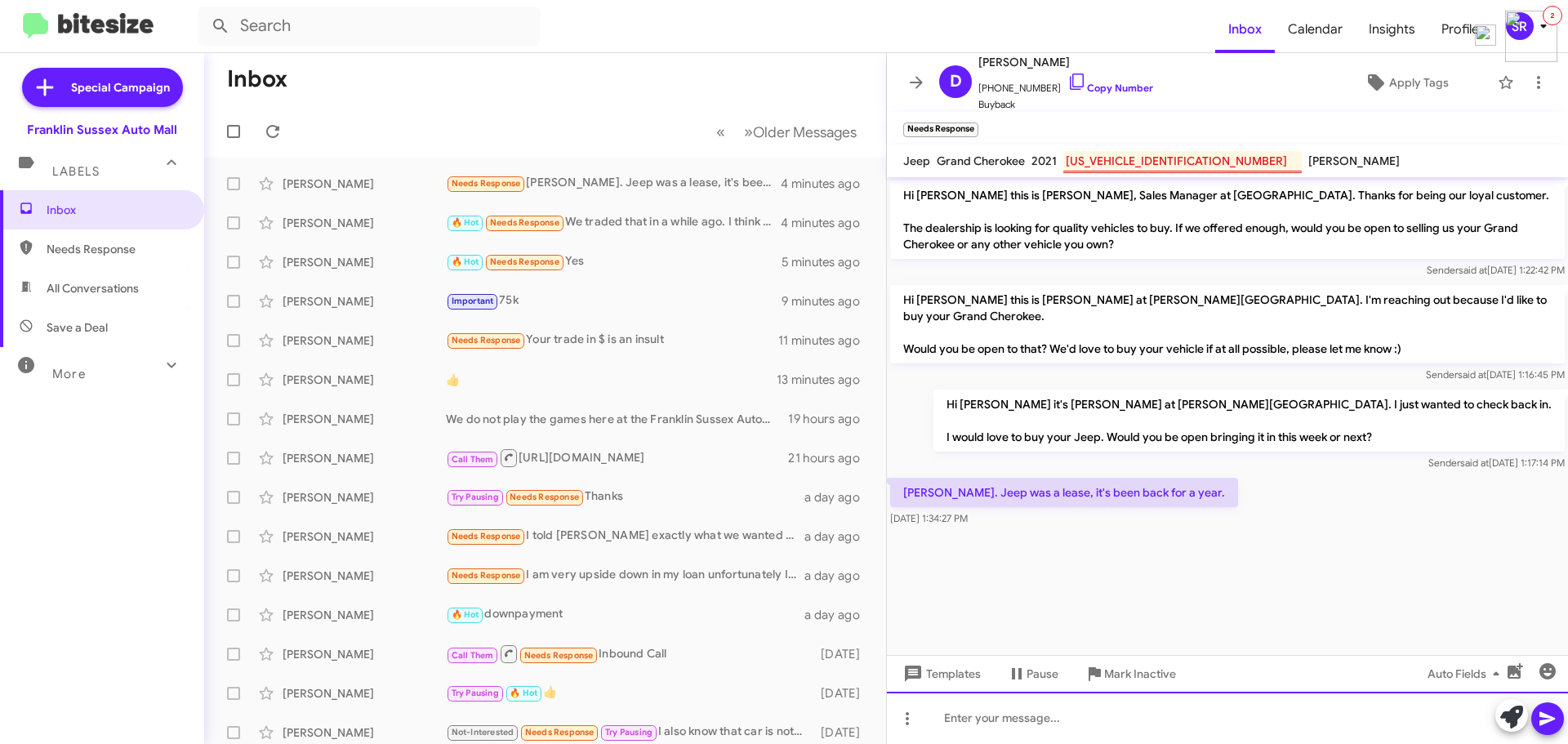
click at [1073, 726] on div at bounding box center [1228, 717] width 682 height 52
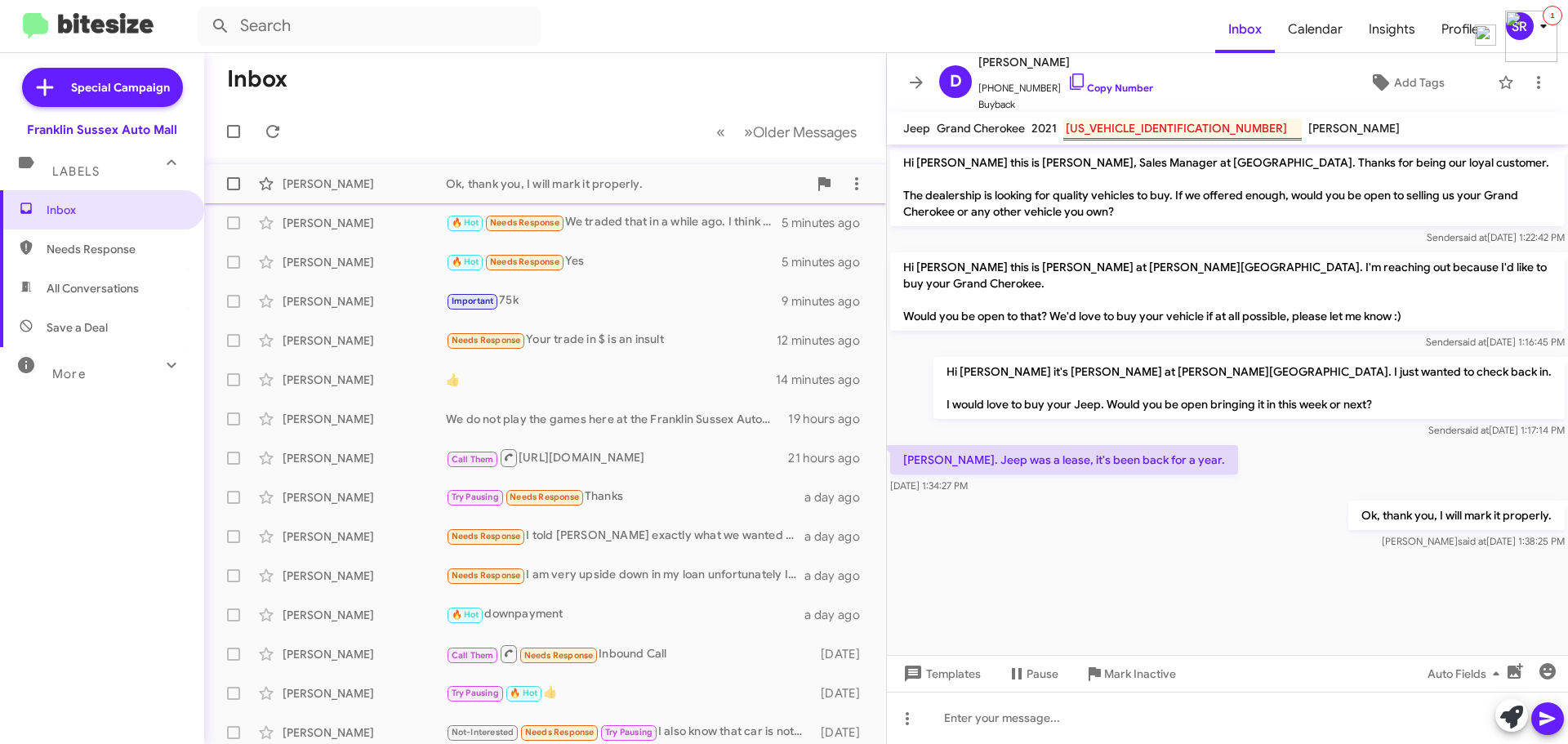
click at [565, 176] on div "Ok, thank you, I will mark it properly." at bounding box center [627, 183] width 362 height 16
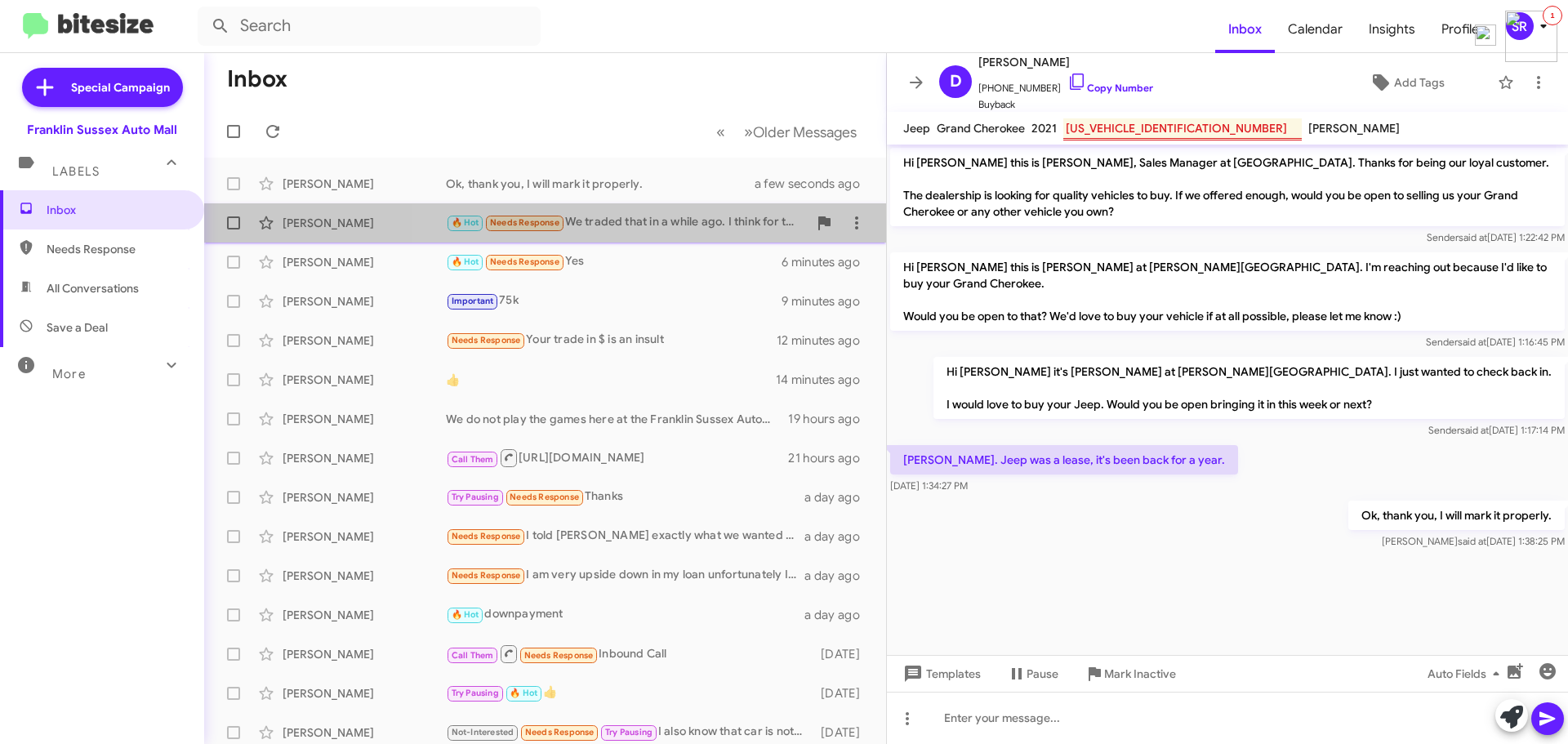
click at [655, 226] on div "🔥 Hot Needs Response We traded that in a while ago. I think for the willys" at bounding box center [627, 223] width 362 height 19
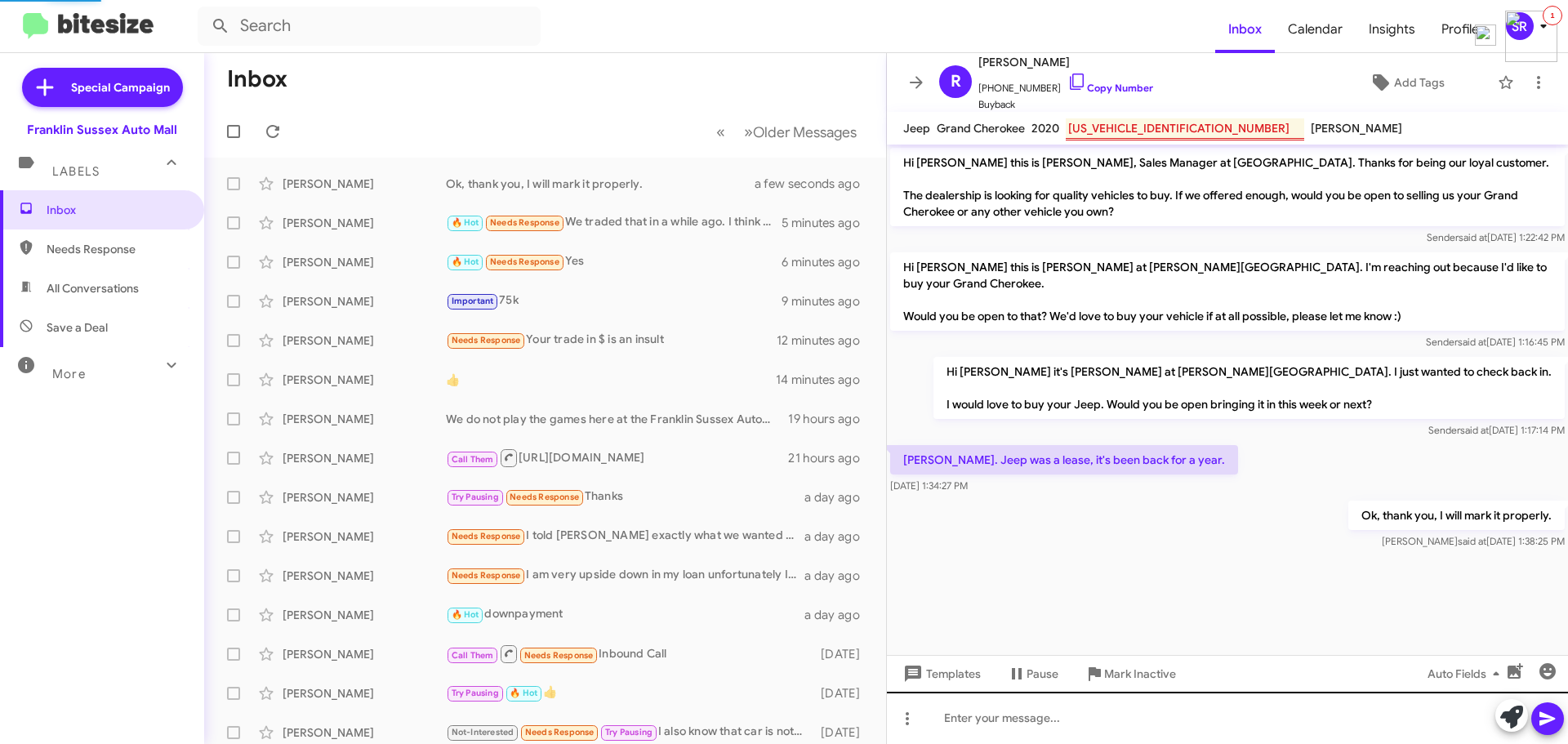
scroll to position [21, 0]
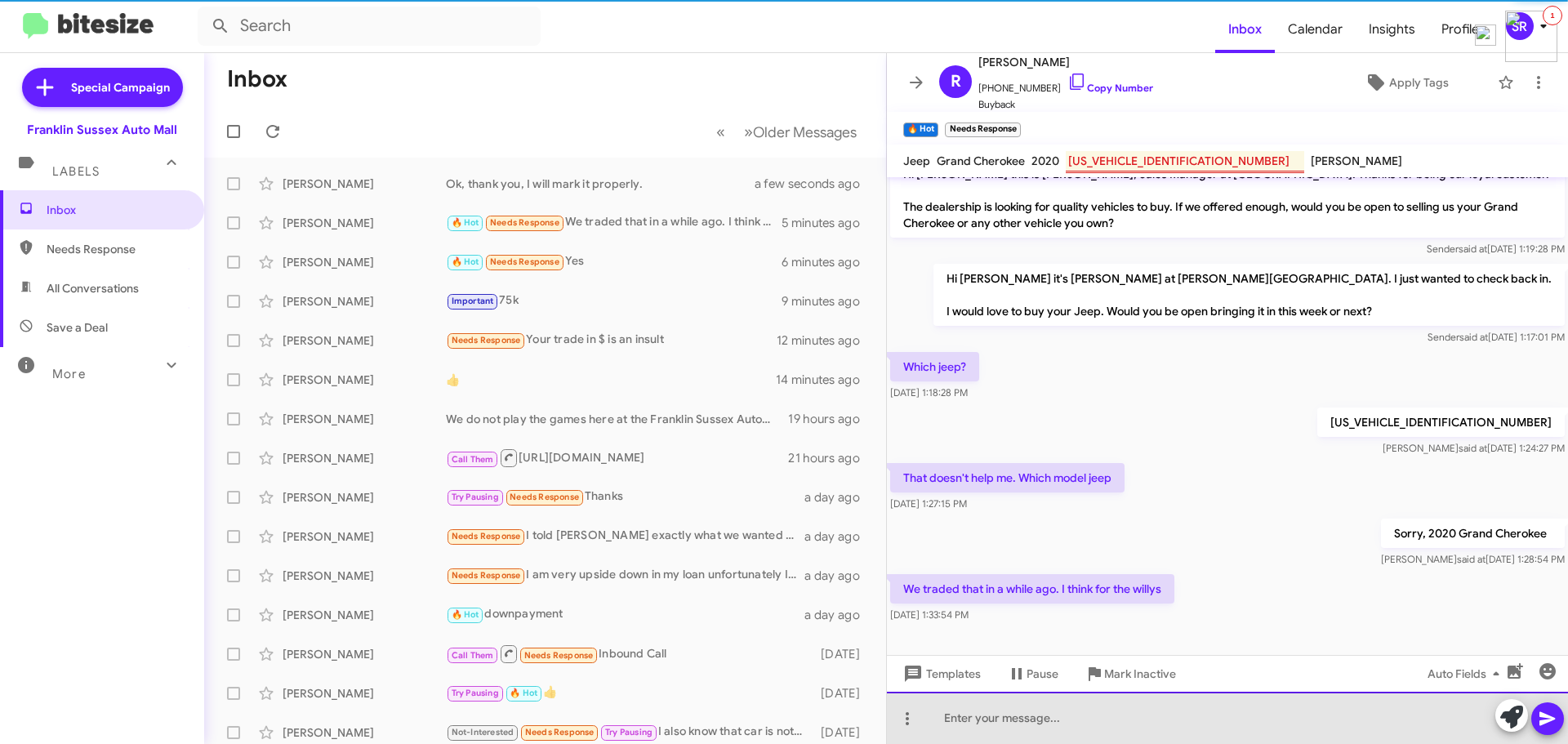
click at [1044, 723] on div at bounding box center [1228, 717] width 682 height 52
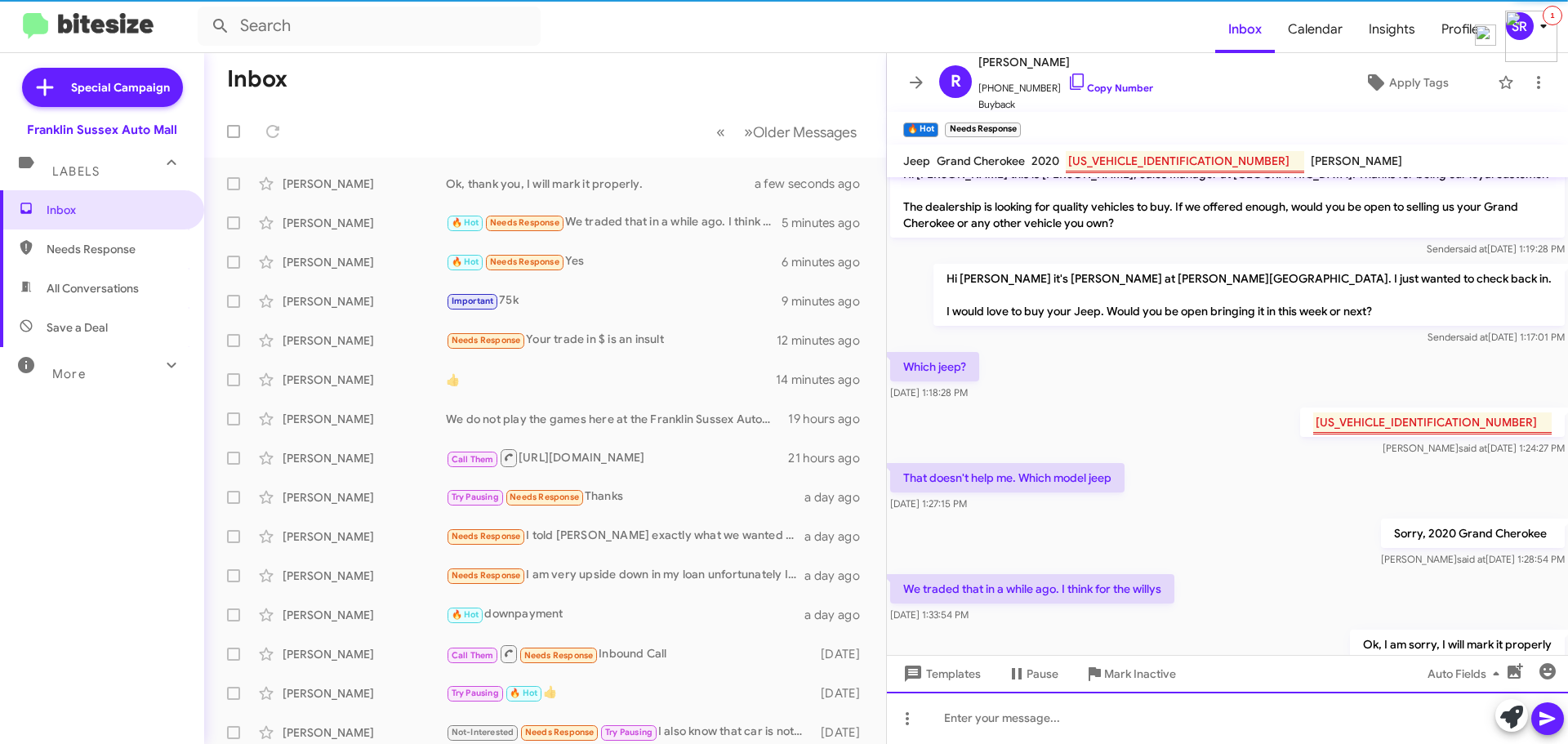
scroll to position [81, 0]
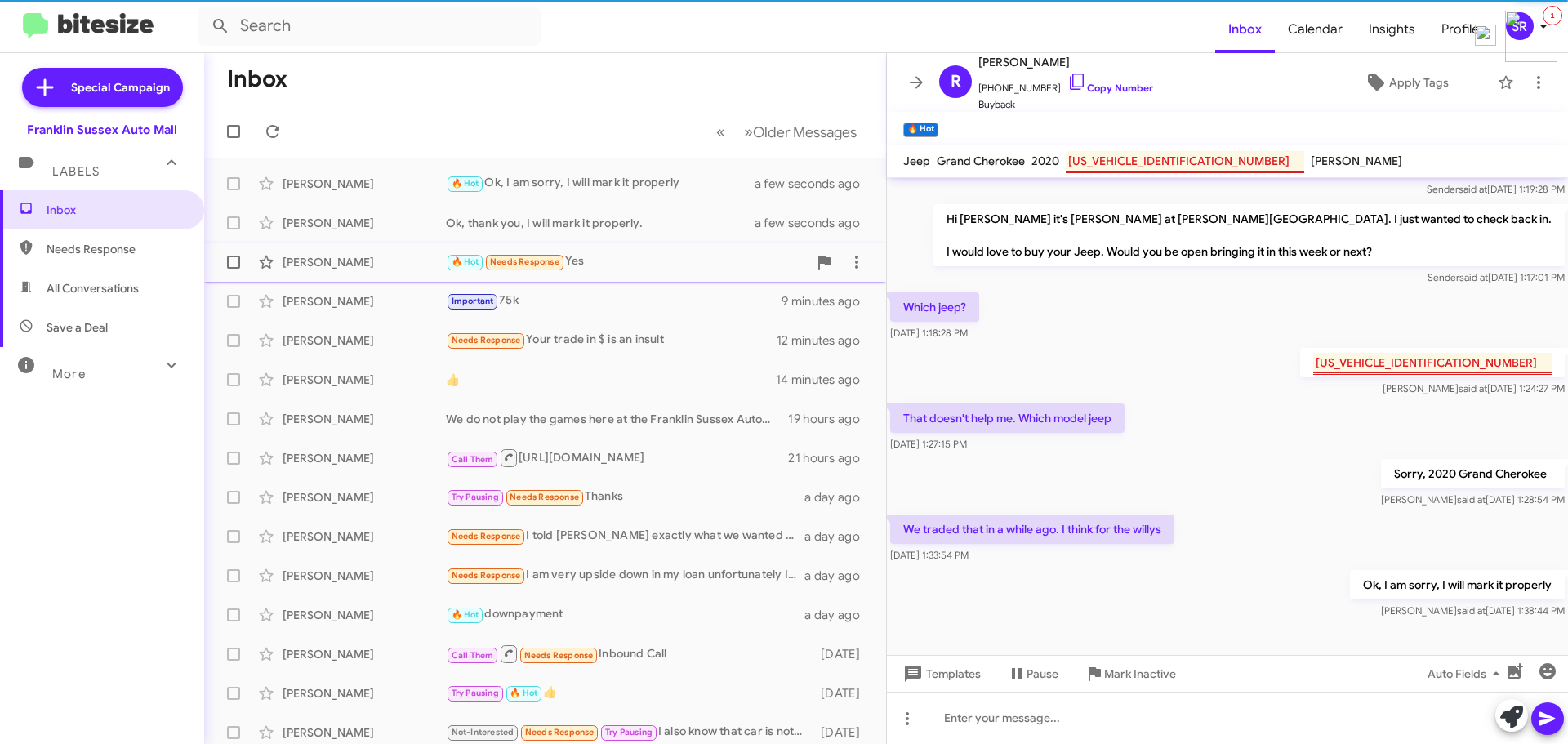
click at [581, 260] on div "🔥 Hot Needs Response Yes" at bounding box center [627, 262] width 362 height 19
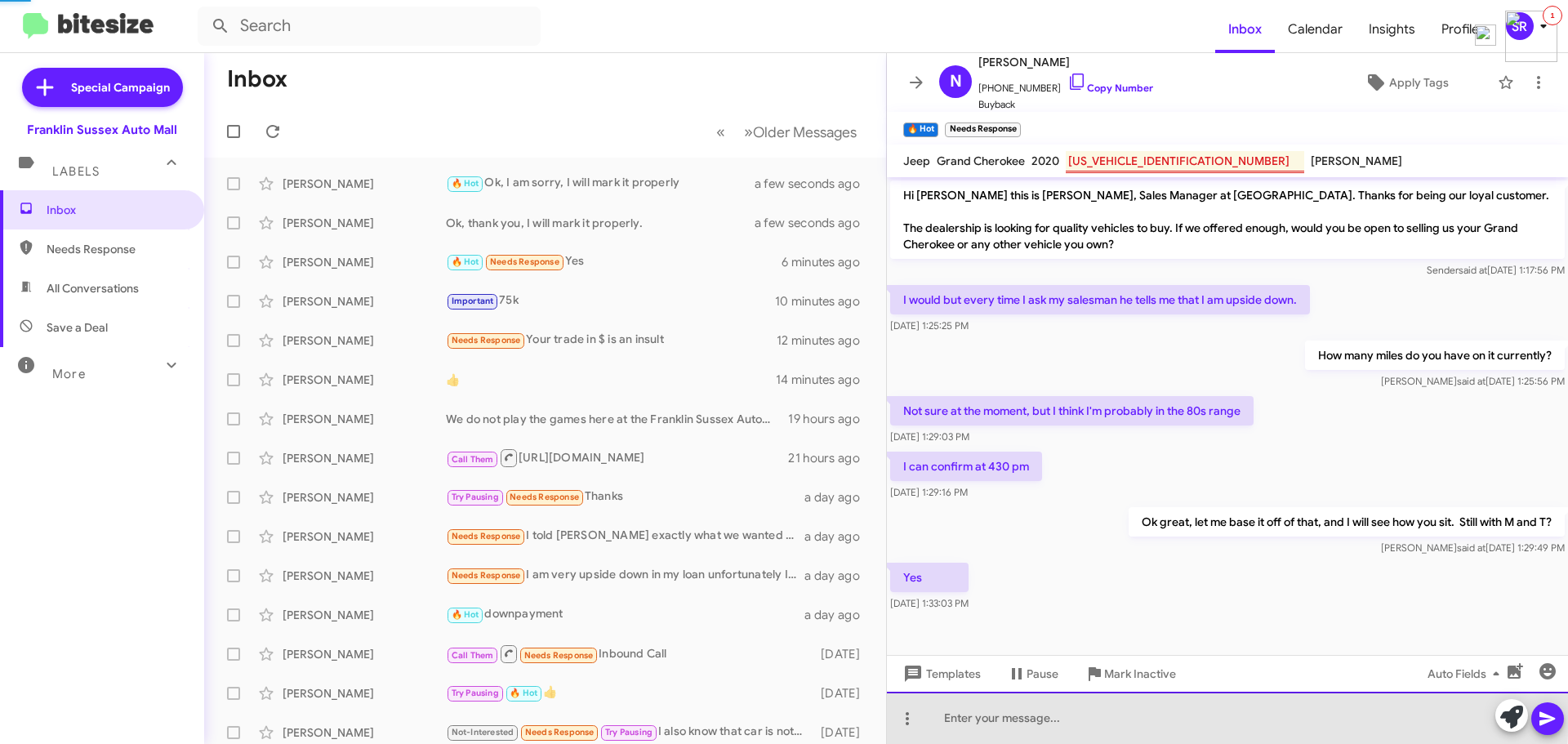
click at [959, 705] on div at bounding box center [1228, 717] width 682 height 52
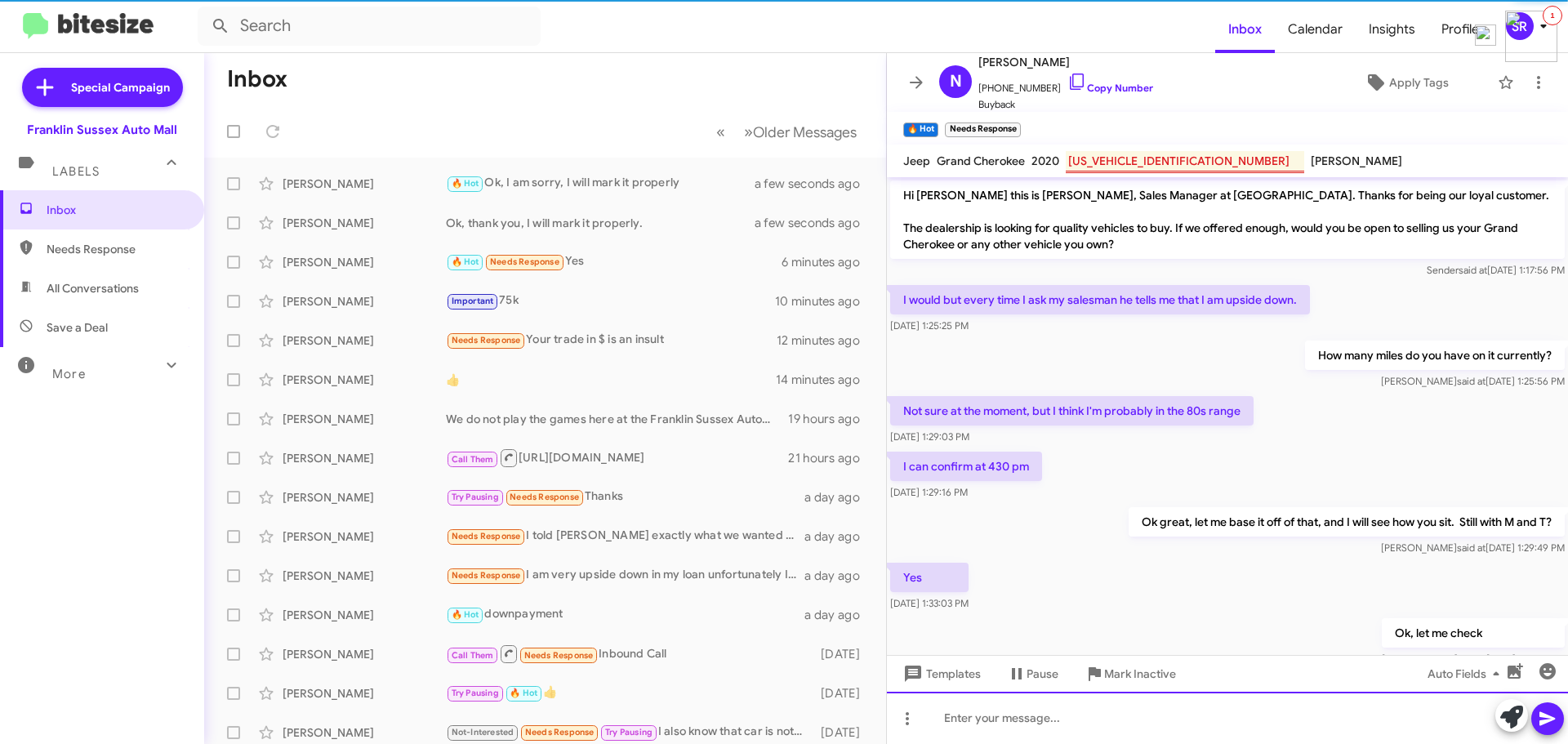
scroll to position [49, 0]
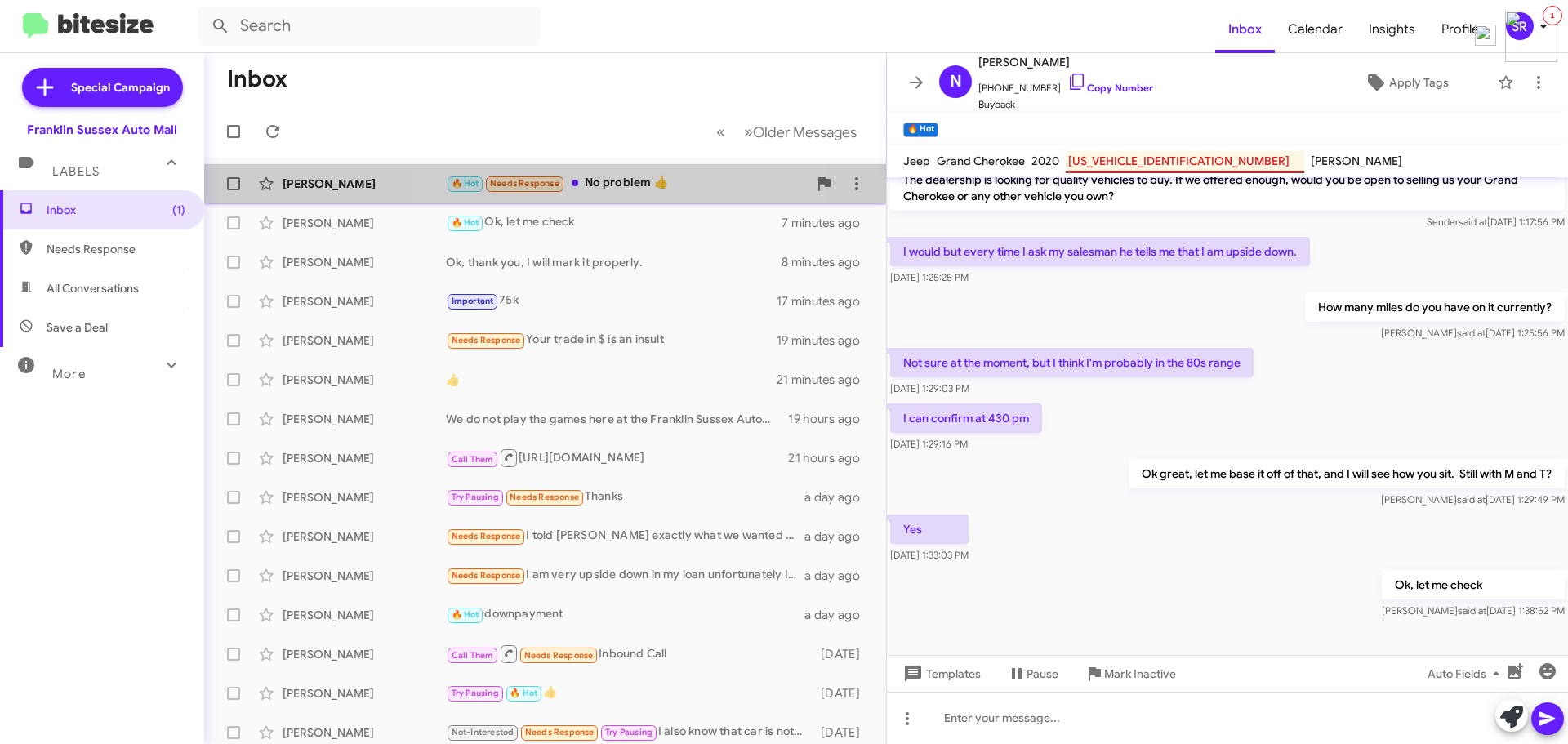
click at [622, 184] on div "🔥 Hot Needs Response No problem 👍" at bounding box center [627, 184] width 362 height 19
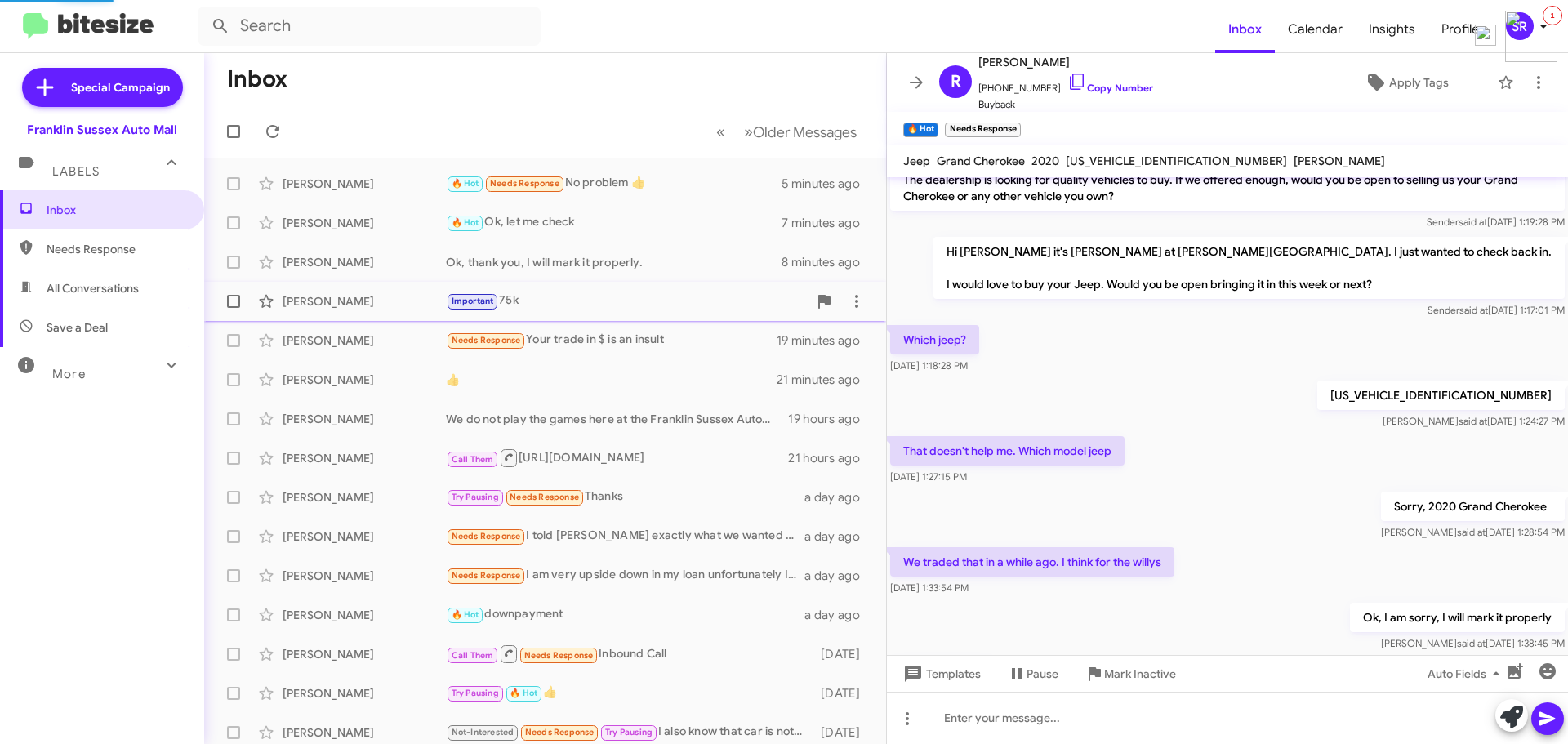
scroll to position [140, 0]
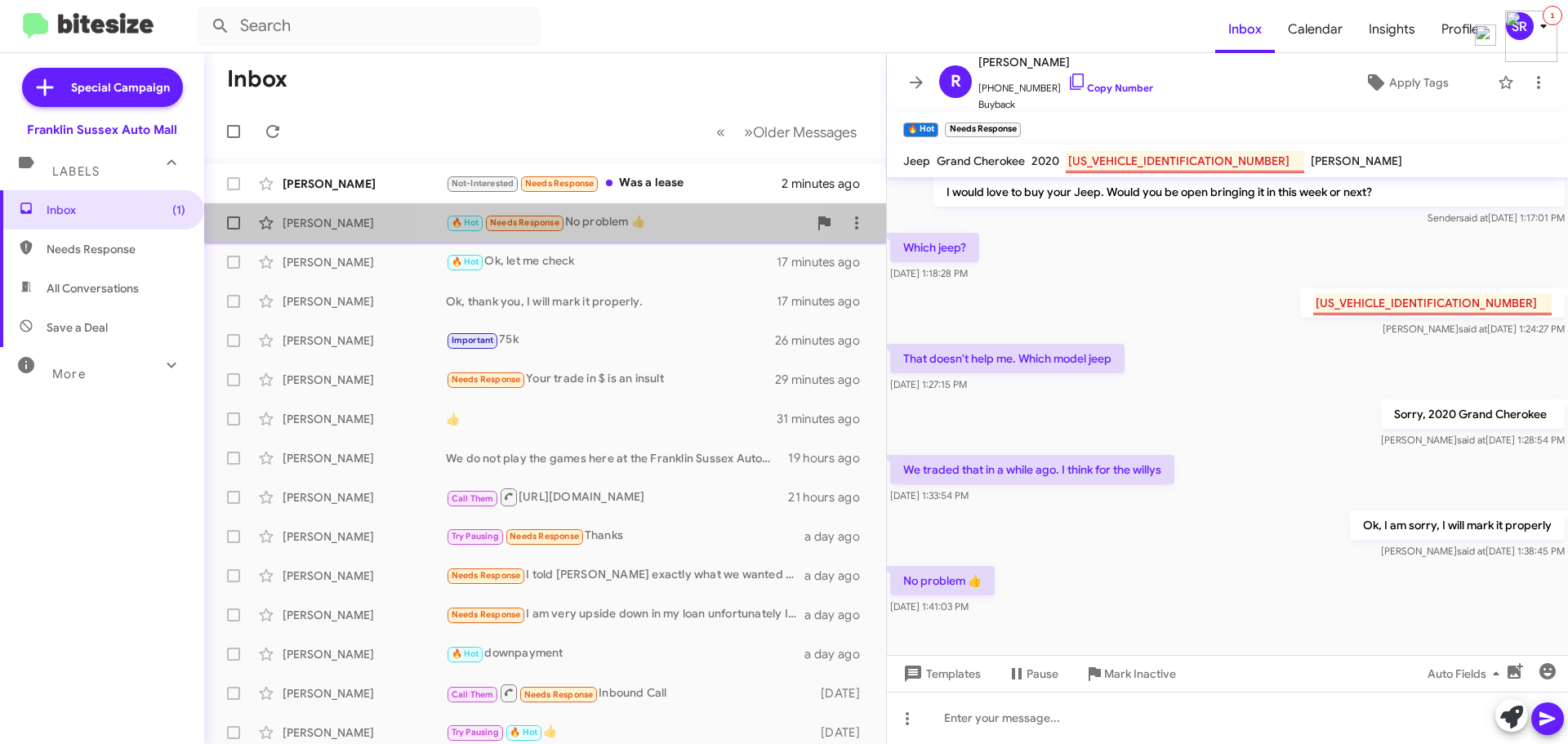
click at [596, 222] on div "🔥 Hot Needs Response No problem 👍" at bounding box center [627, 223] width 362 height 19
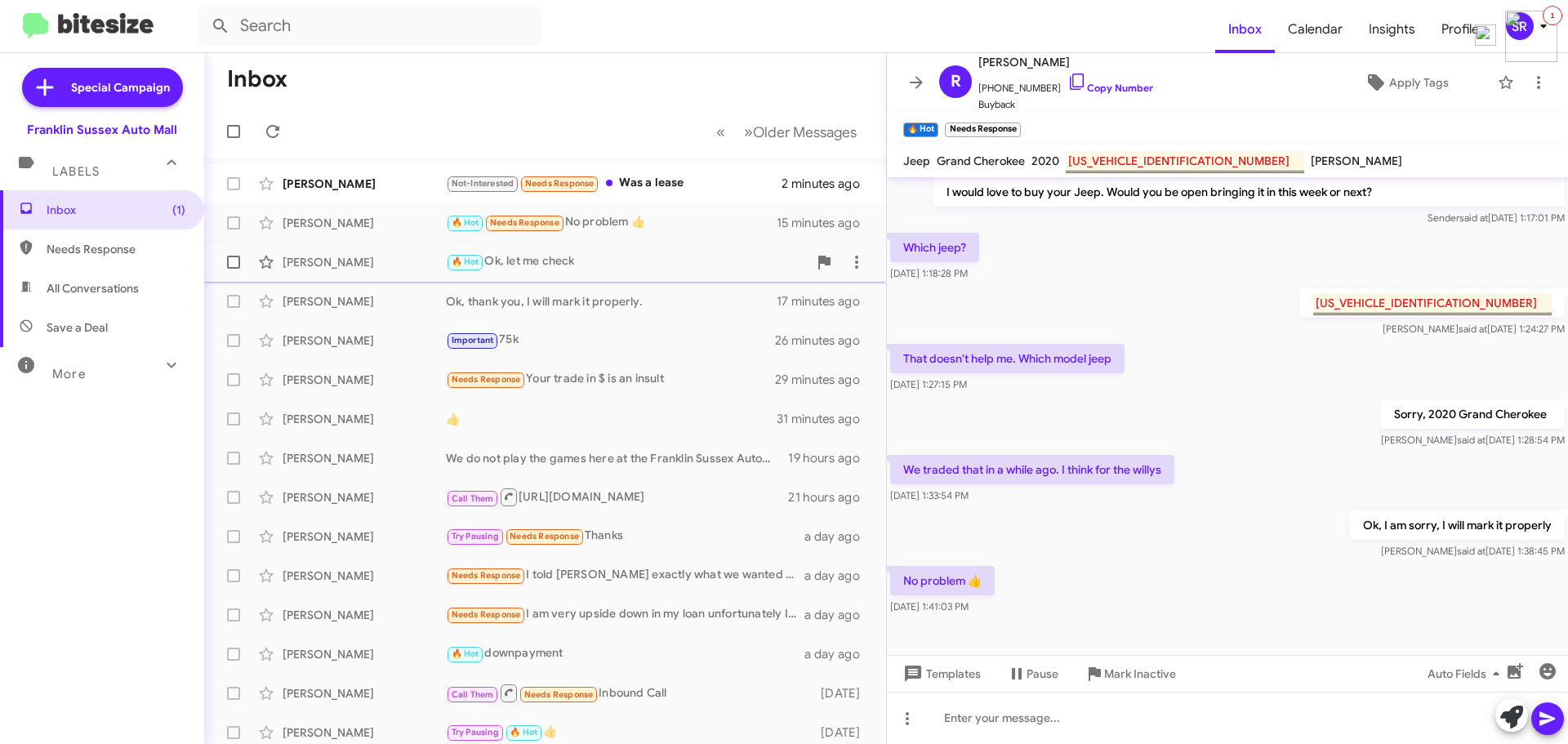
click at [539, 256] on div "🔥 Hot Ok, let me check" at bounding box center [627, 262] width 362 height 19
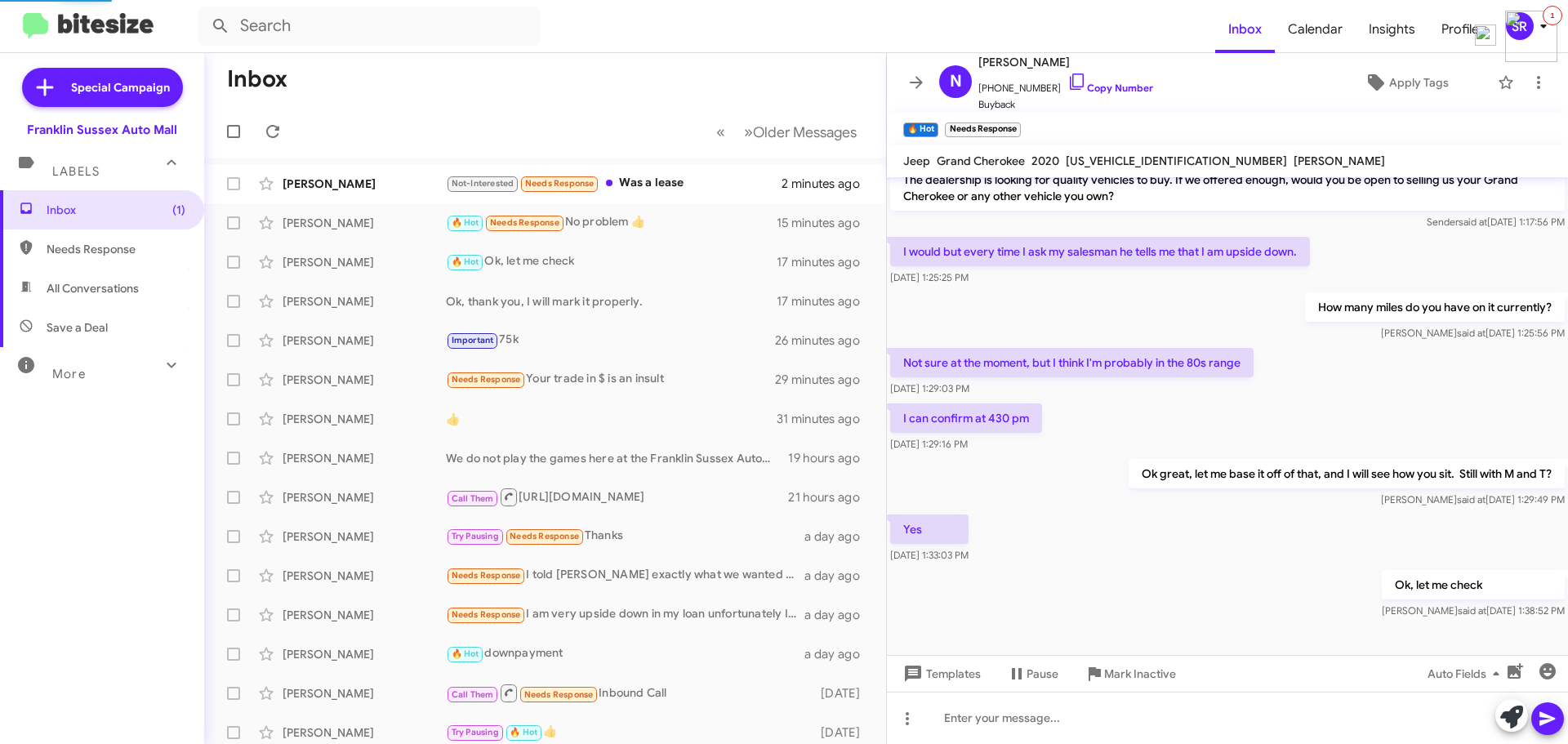
scroll to position [49, 0]
click at [646, 180] on div "Not-Interested Needs Response Was a lease" at bounding box center [627, 184] width 362 height 19
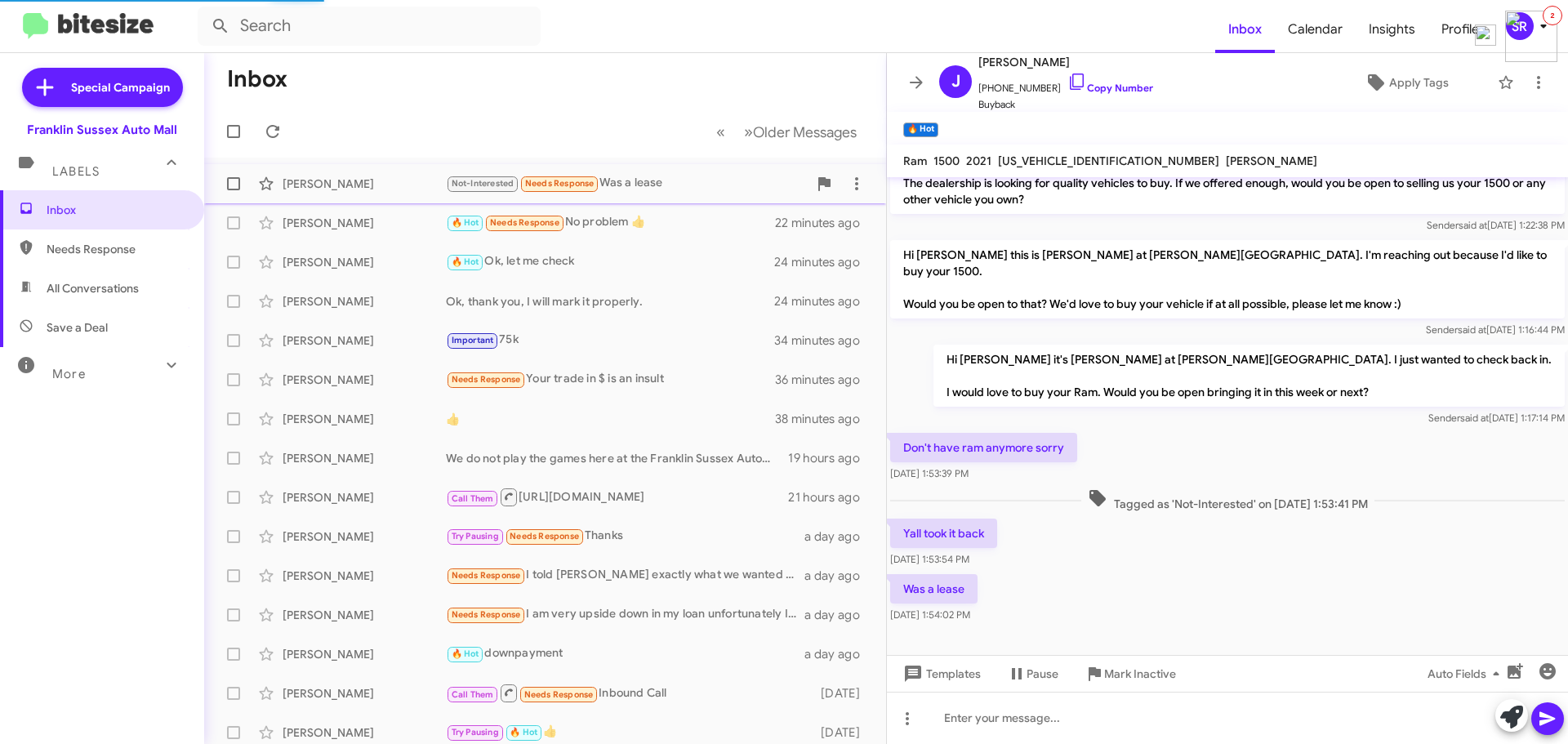
scroll to position [29, 0]
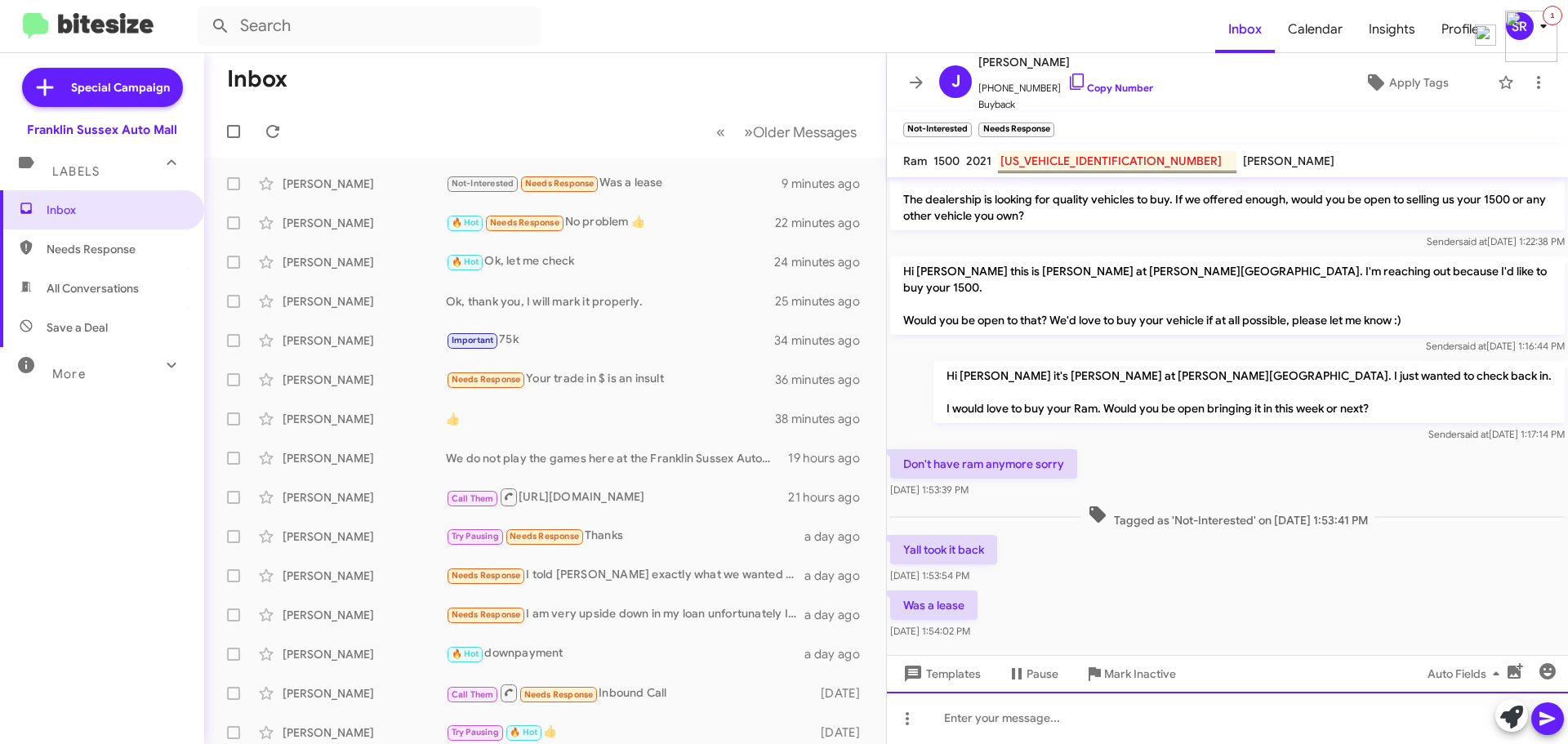
click at [986, 713] on div at bounding box center [1228, 717] width 682 height 52
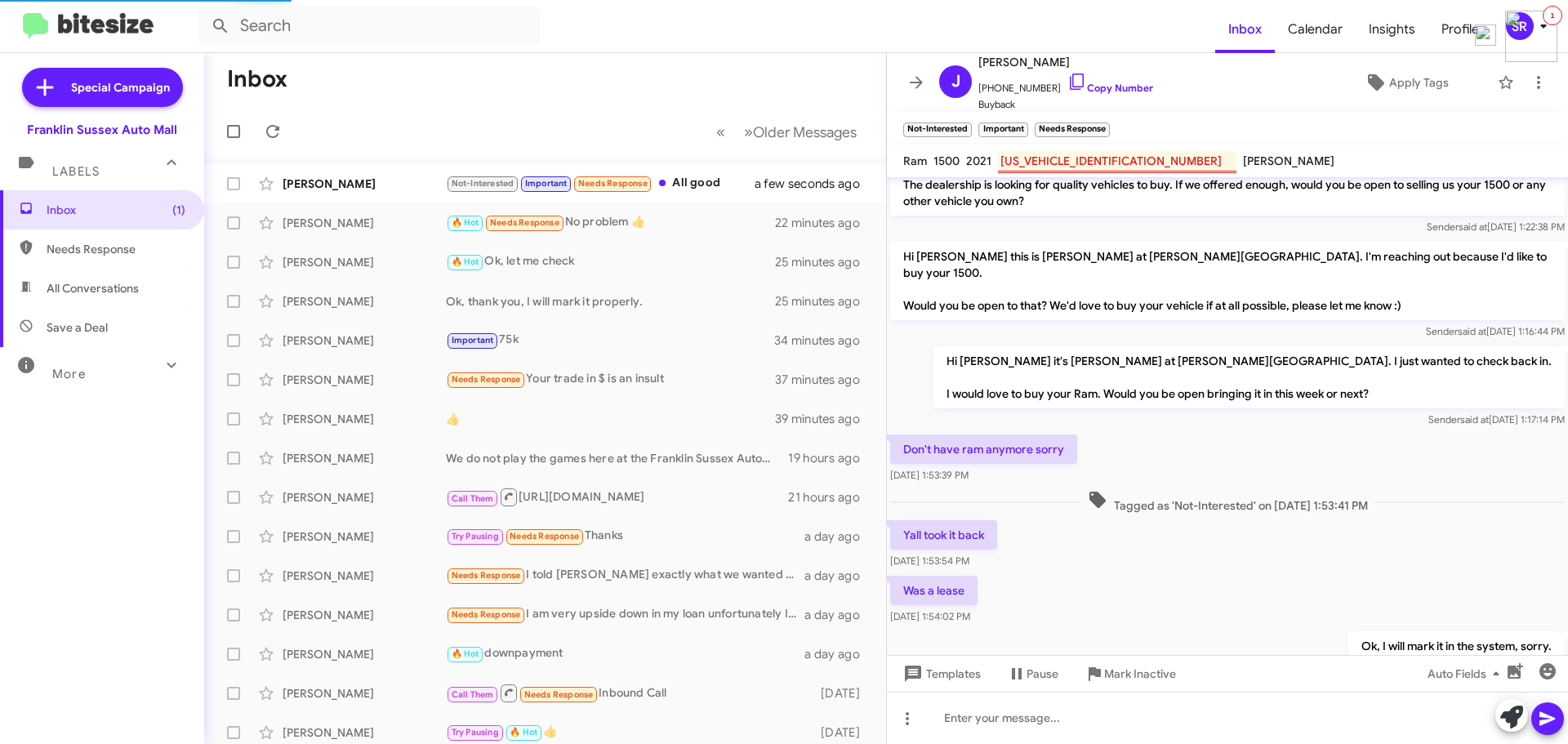
scroll to position [148, 0]
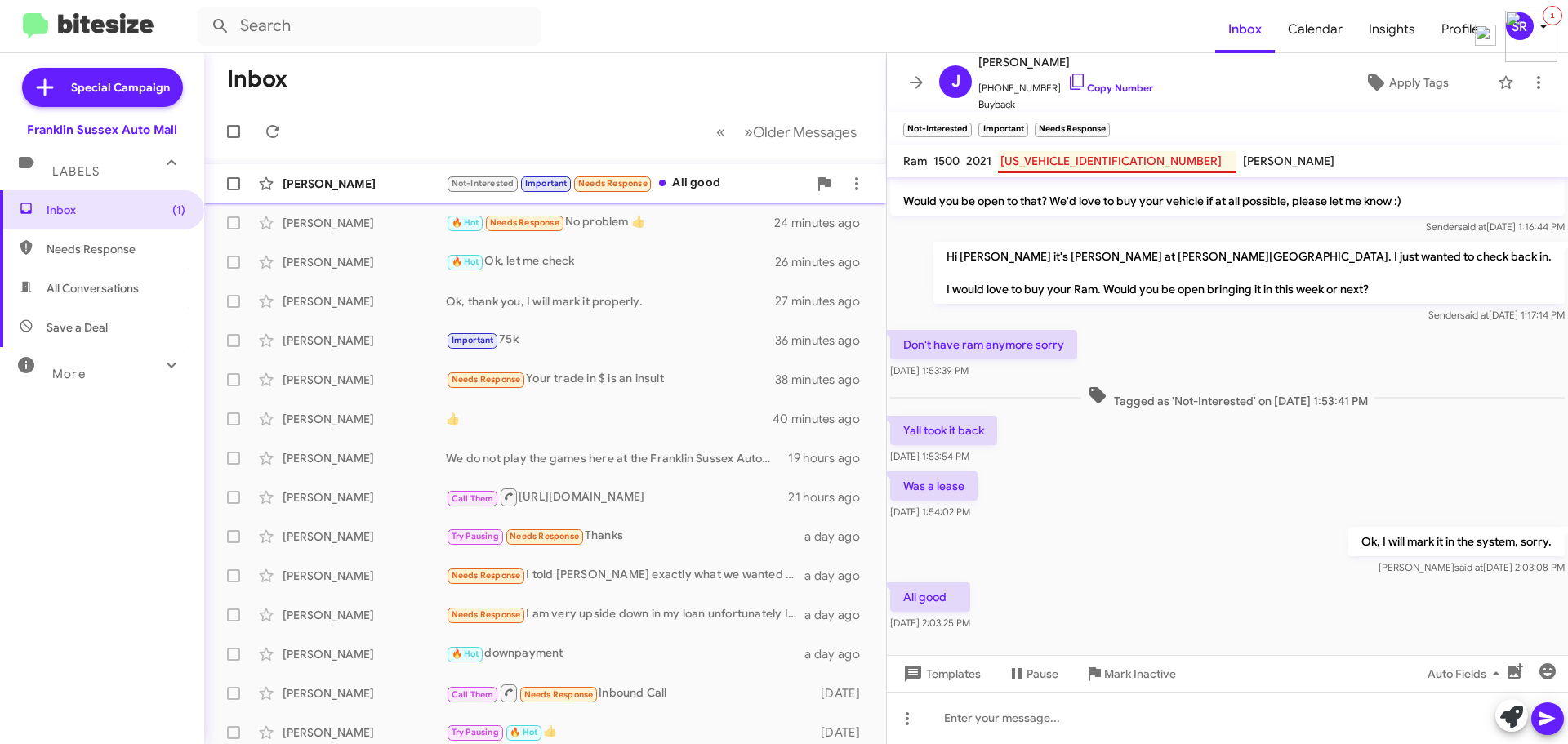
click at [690, 180] on div "Not-Interested Important Needs Response All good" at bounding box center [627, 184] width 362 height 19
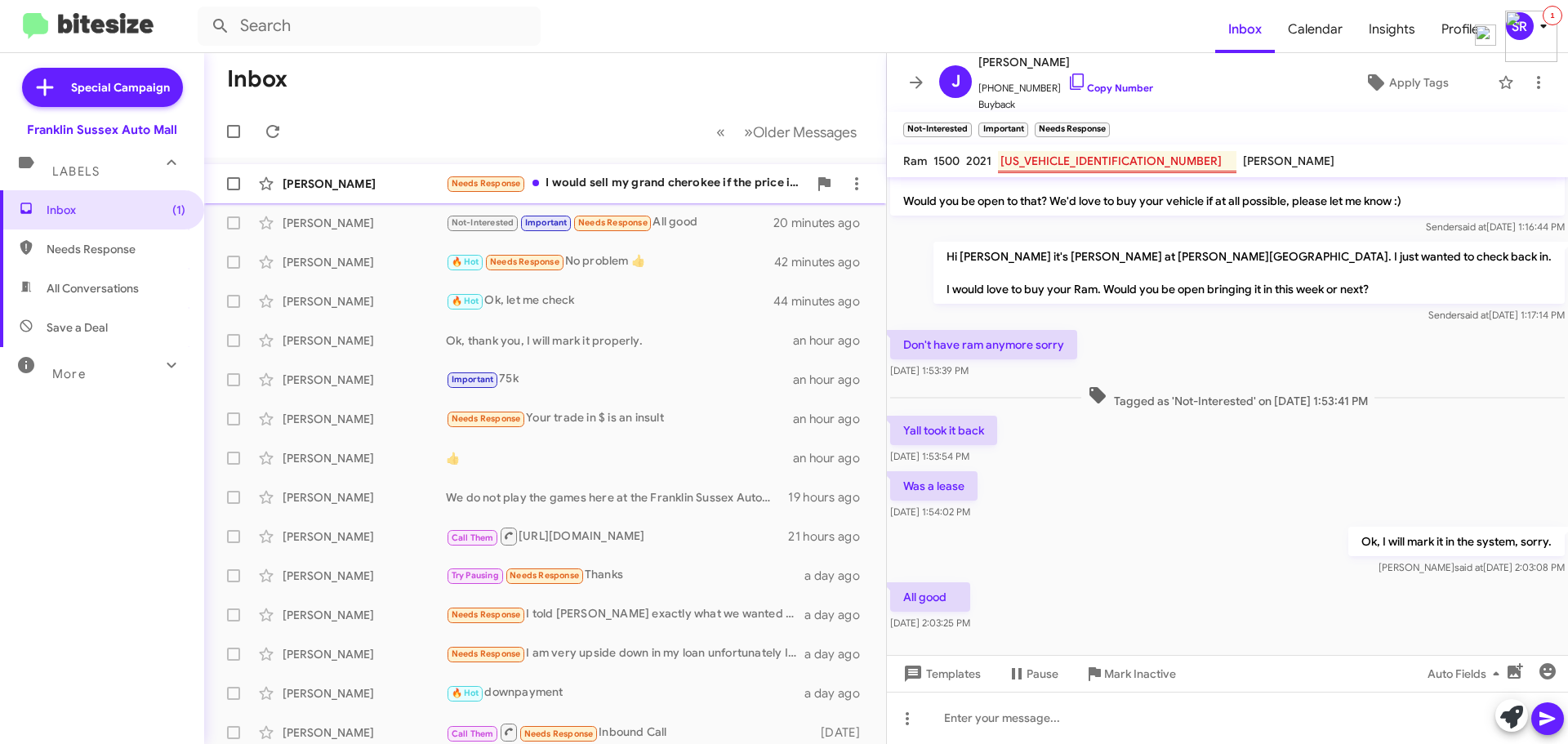
click at [701, 182] on div "Needs Response I would sell my grand cherokee if the price is right. It's in mi…" at bounding box center [627, 184] width 362 height 19
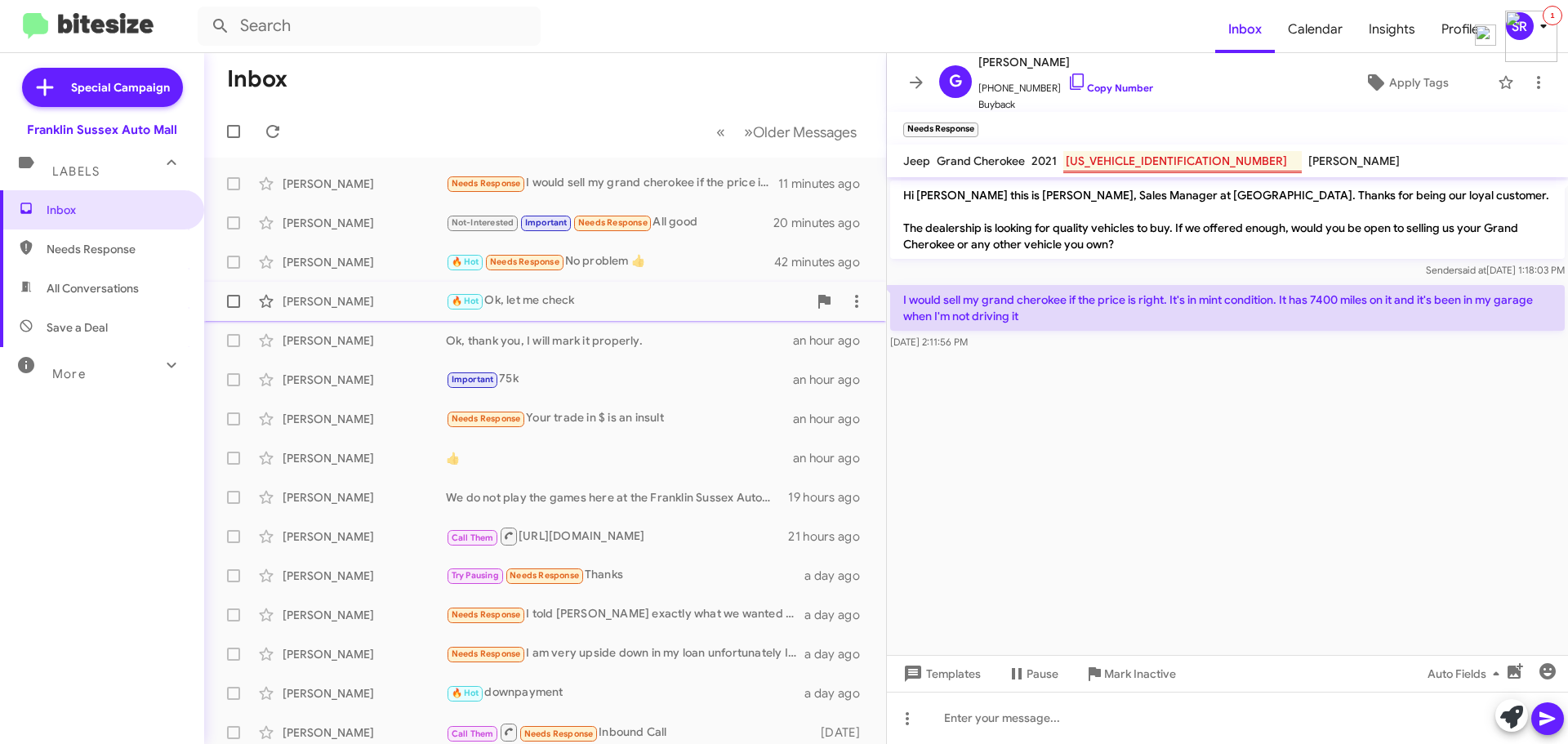
click at [541, 297] on div "🔥 Hot Ok, let me check" at bounding box center [627, 301] width 362 height 19
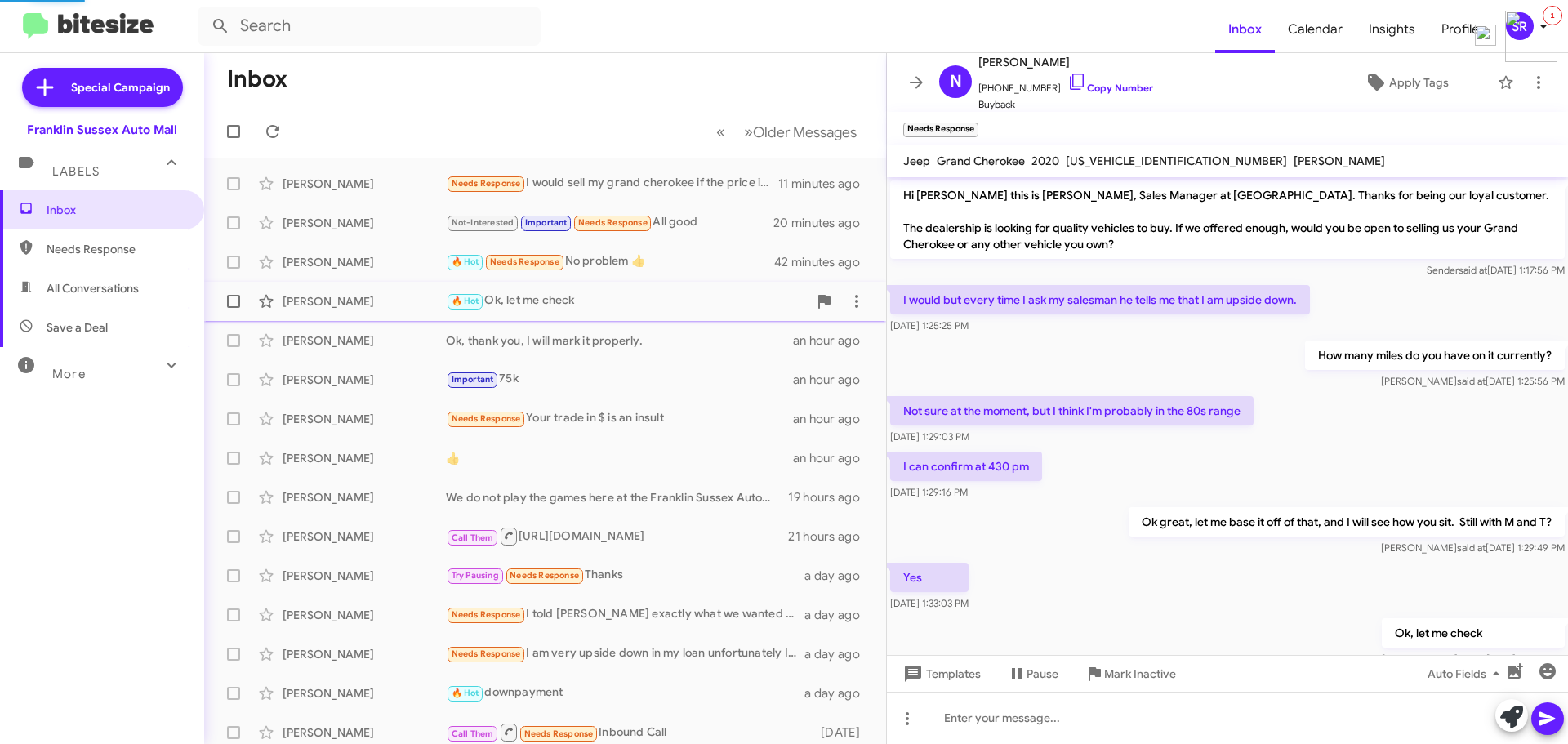
scroll to position [49, 0]
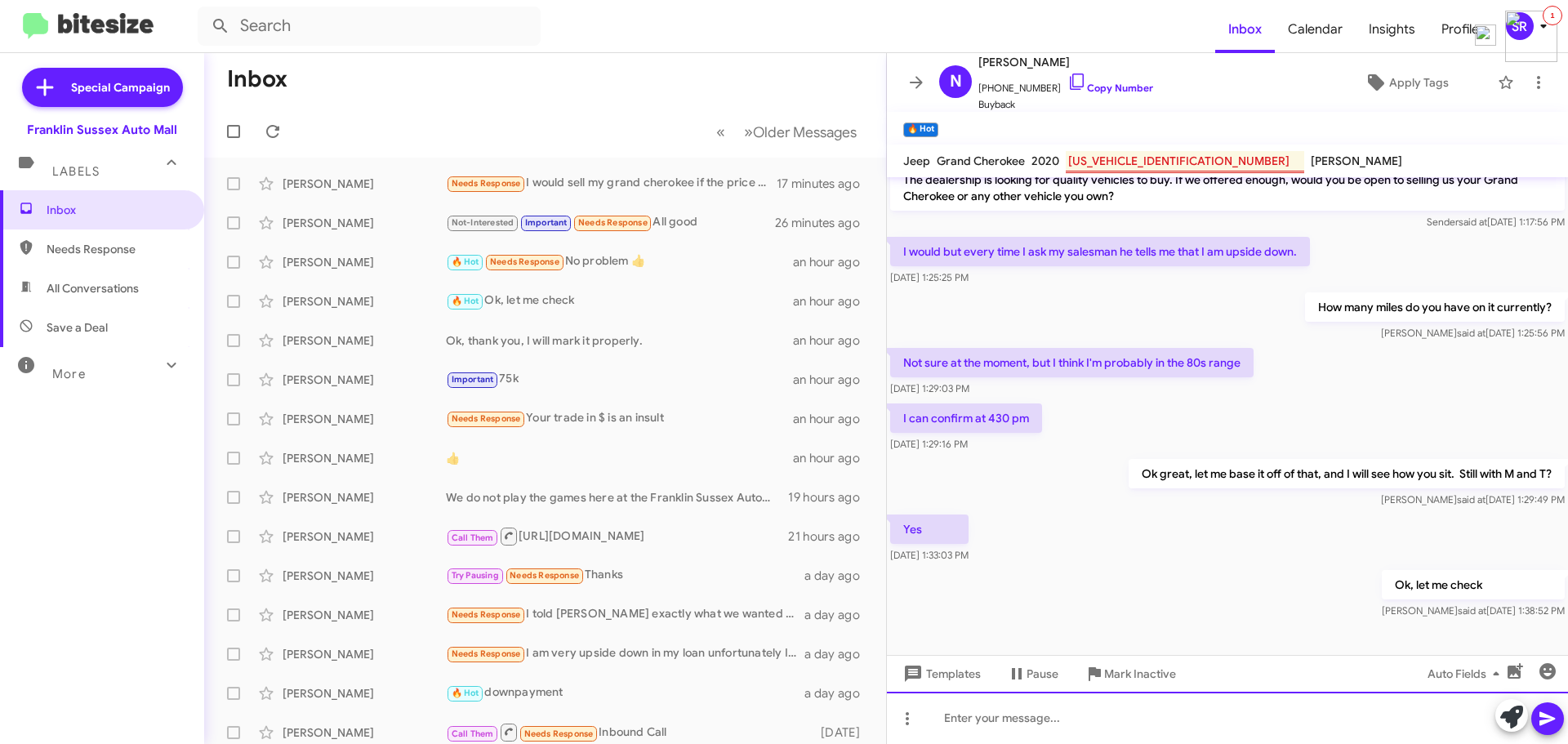
click at [998, 714] on div at bounding box center [1228, 717] width 682 height 52
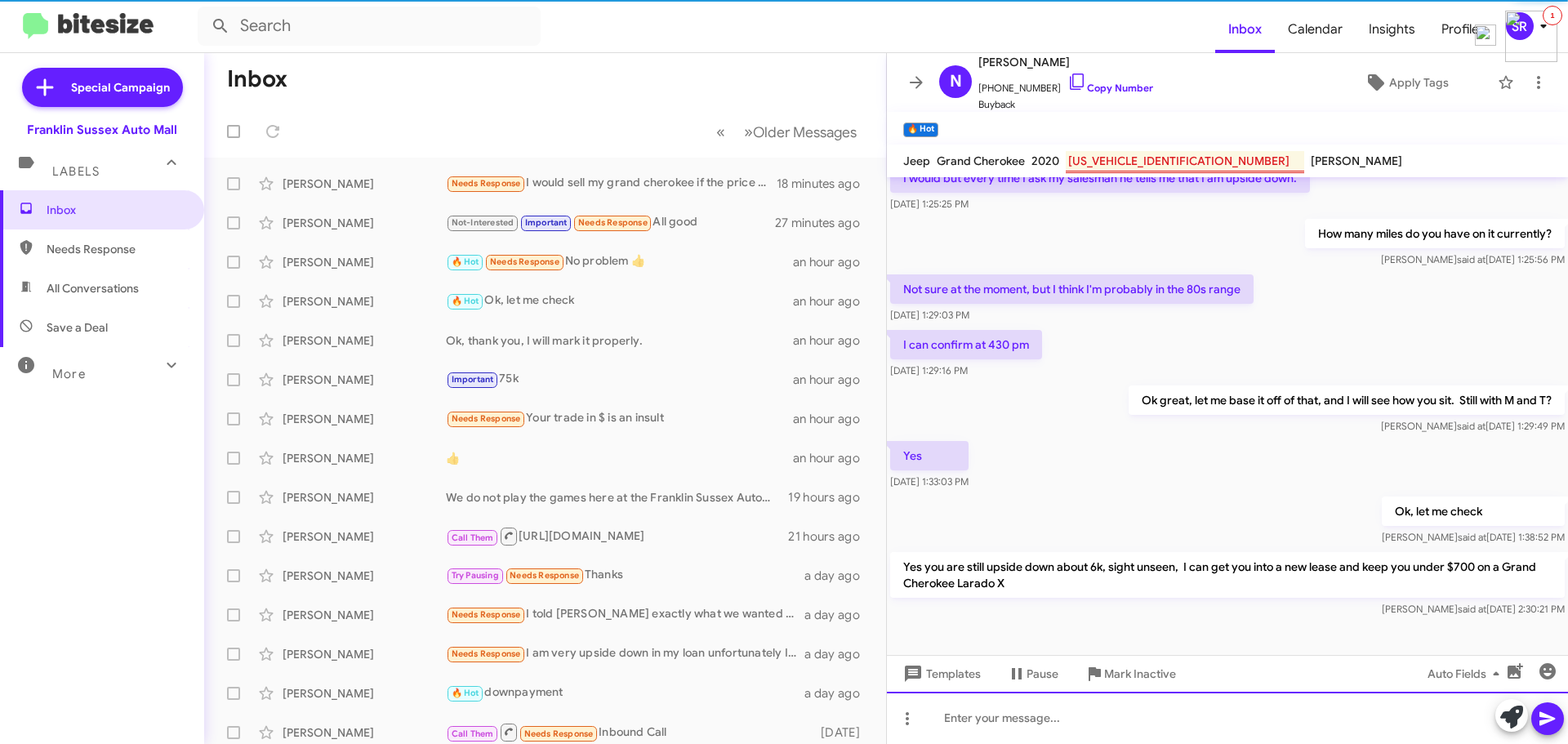
scroll to position [124, 0]
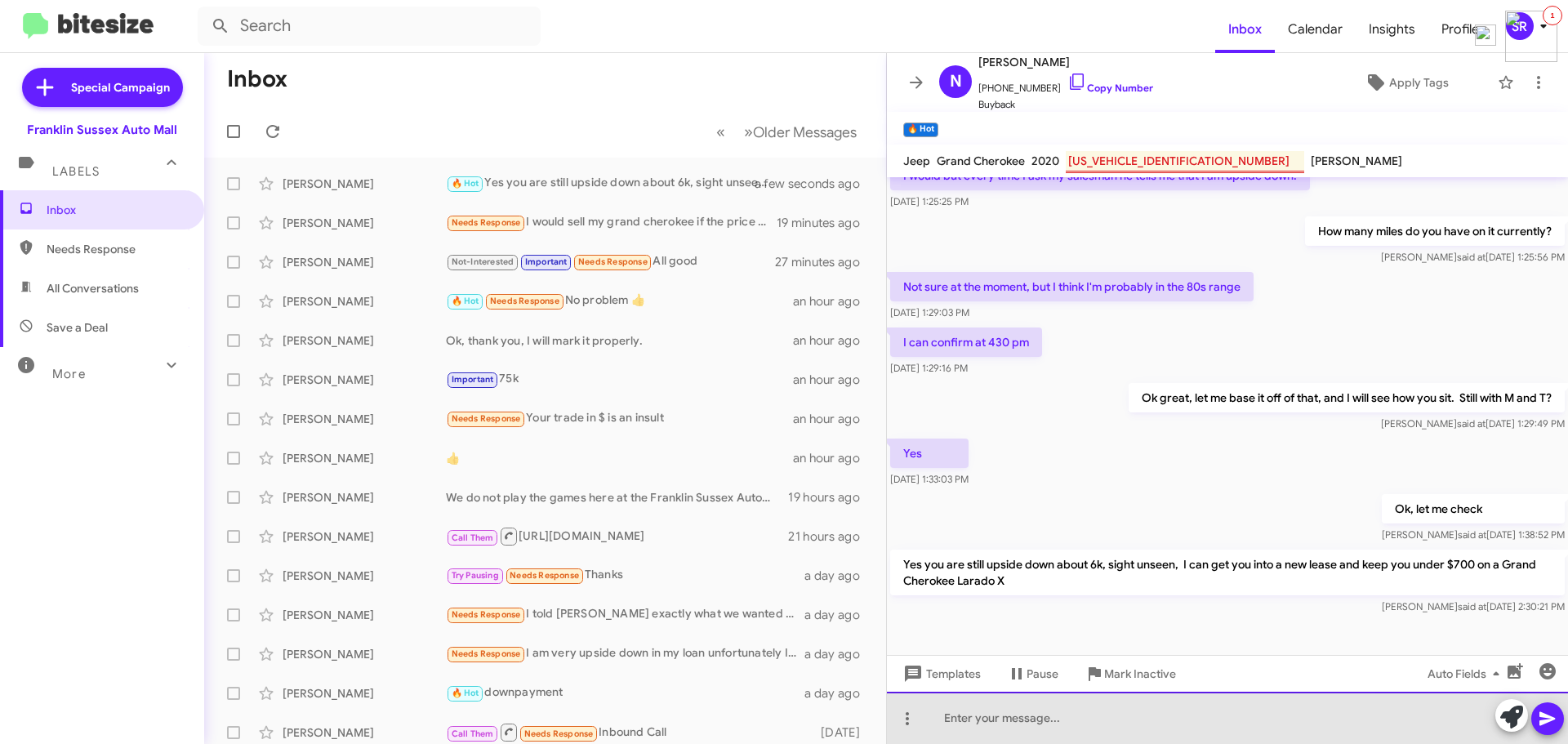
click at [953, 727] on div at bounding box center [1228, 717] width 682 height 52
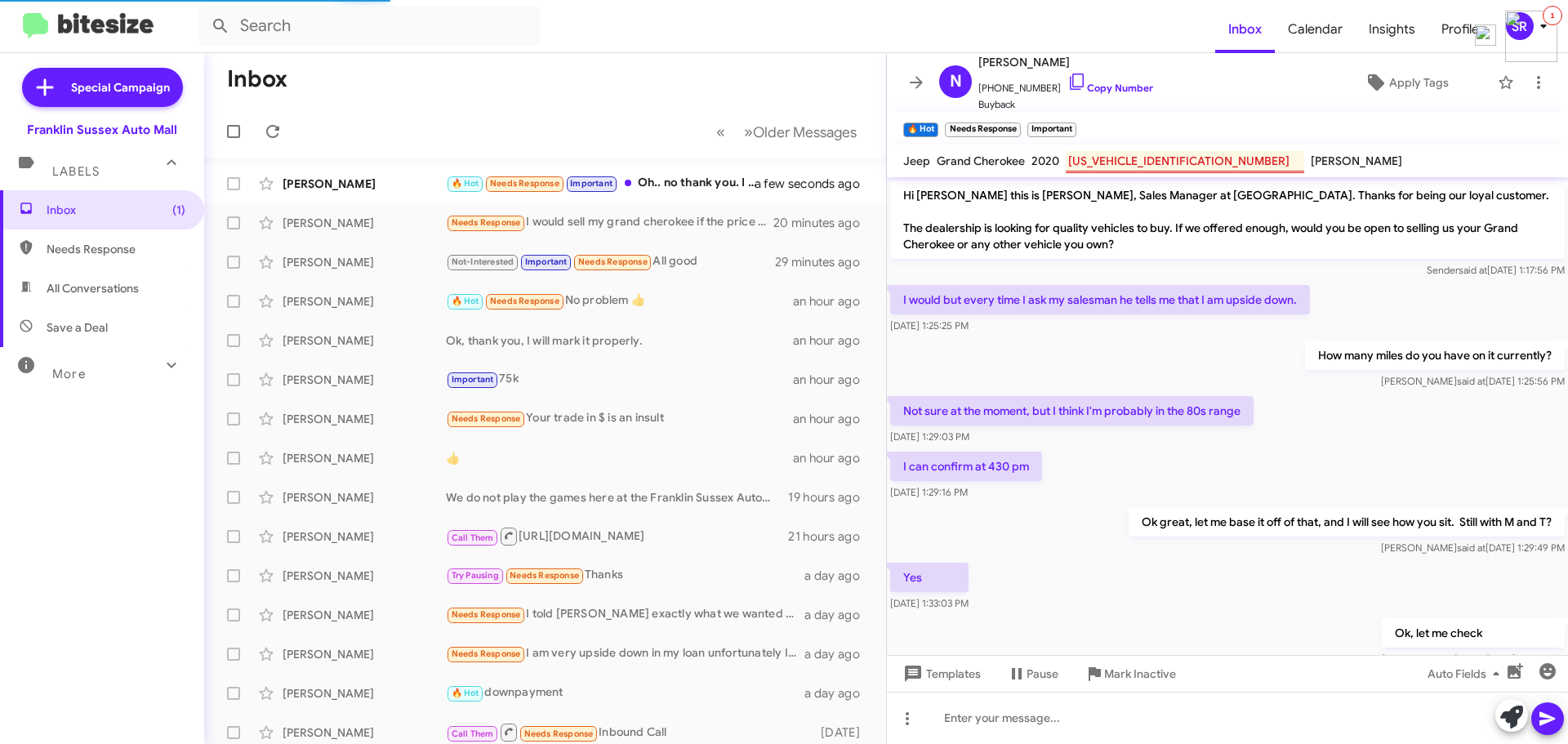
scroll to position [309, 0]
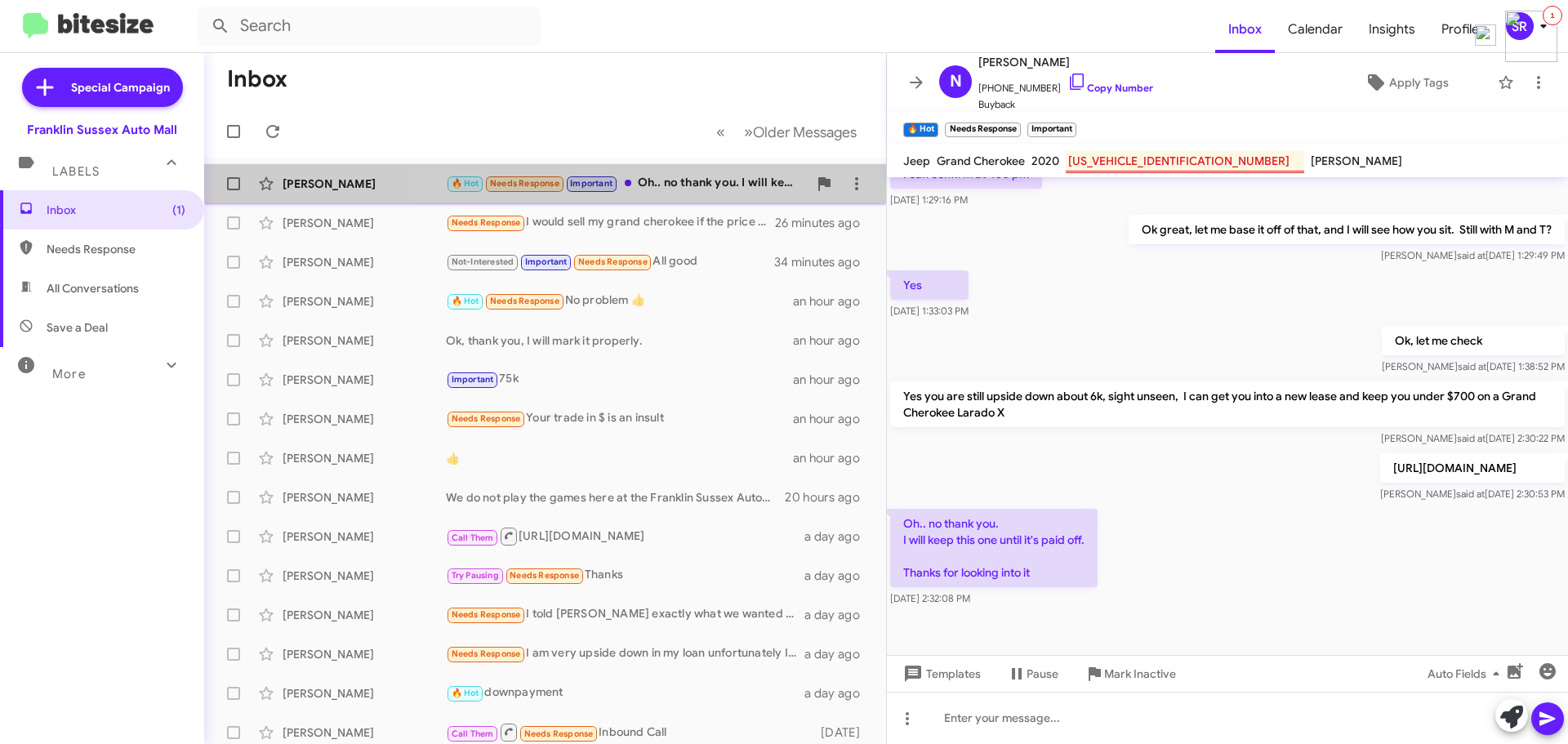
click at [667, 185] on div "🔥 Hot Needs Response Important Oh.. no thank you. I will keep this one until it…" at bounding box center [627, 184] width 362 height 19
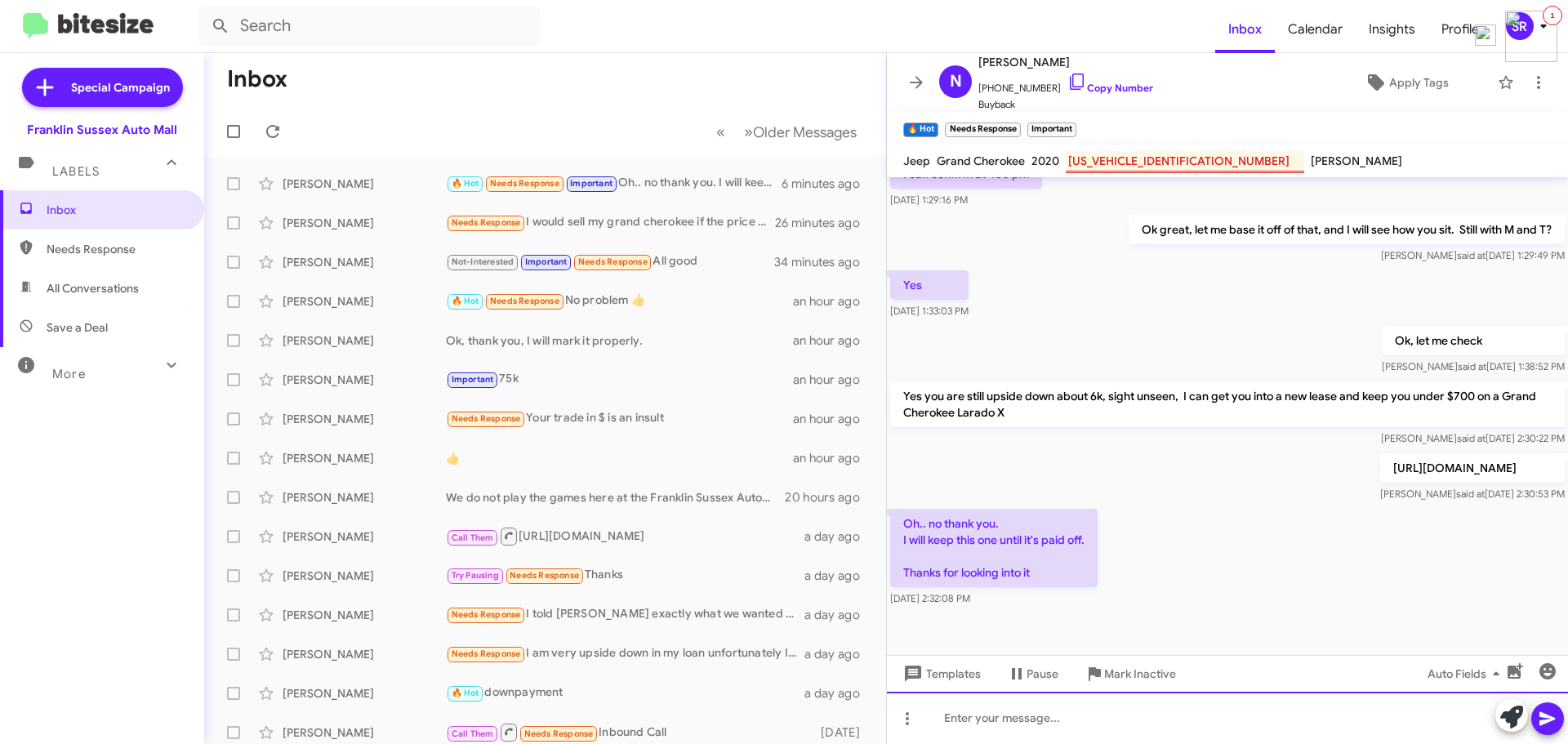
click at [988, 717] on div at bounding box center [1228, 717] width 682 height 52
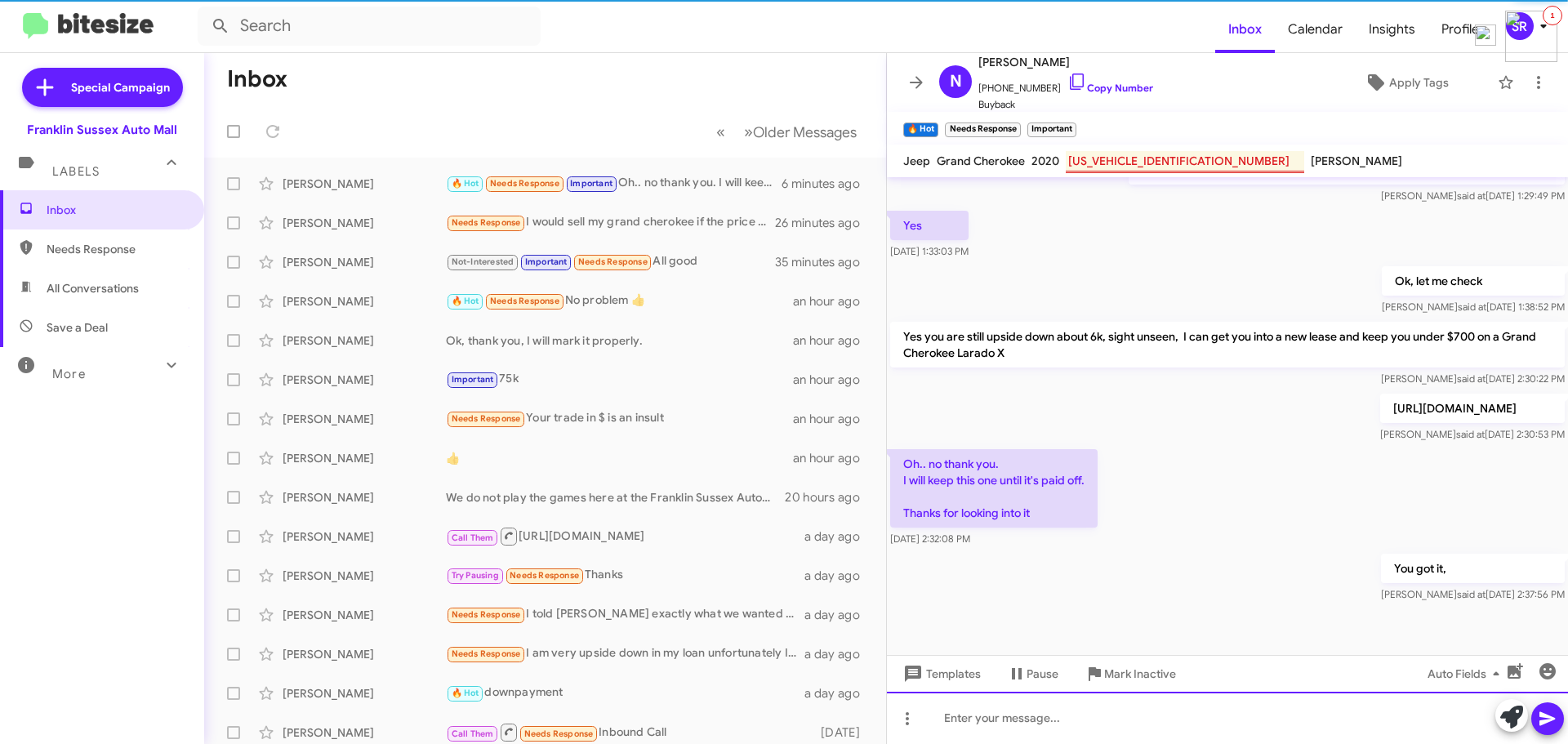
scroll to position [368, 0]
